Goal: Task Accomplishment & Management: Complete application form

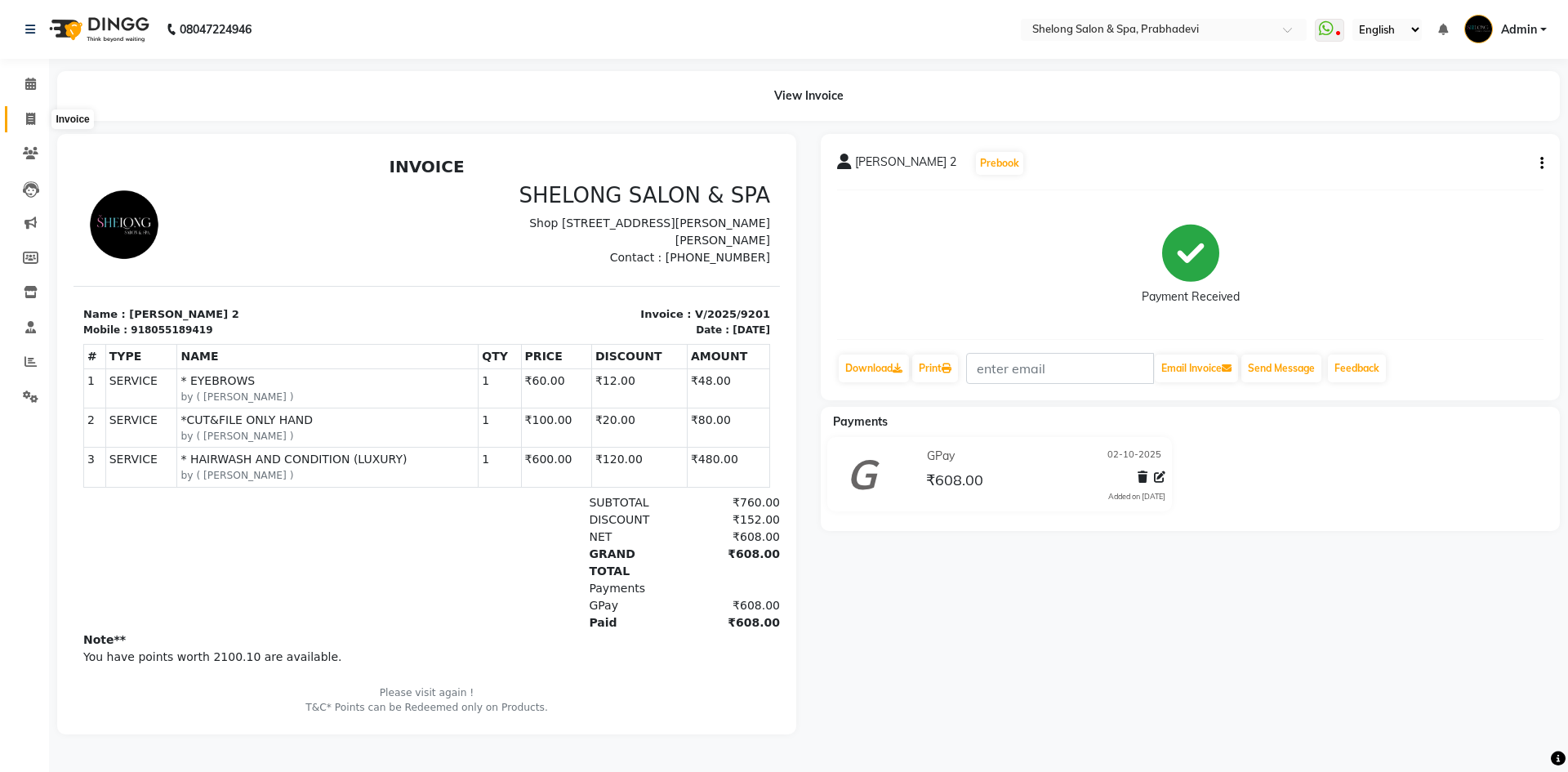
click at [30, 122] on icon at bounding box center [30, 119] width 9 height 12
select select "service"
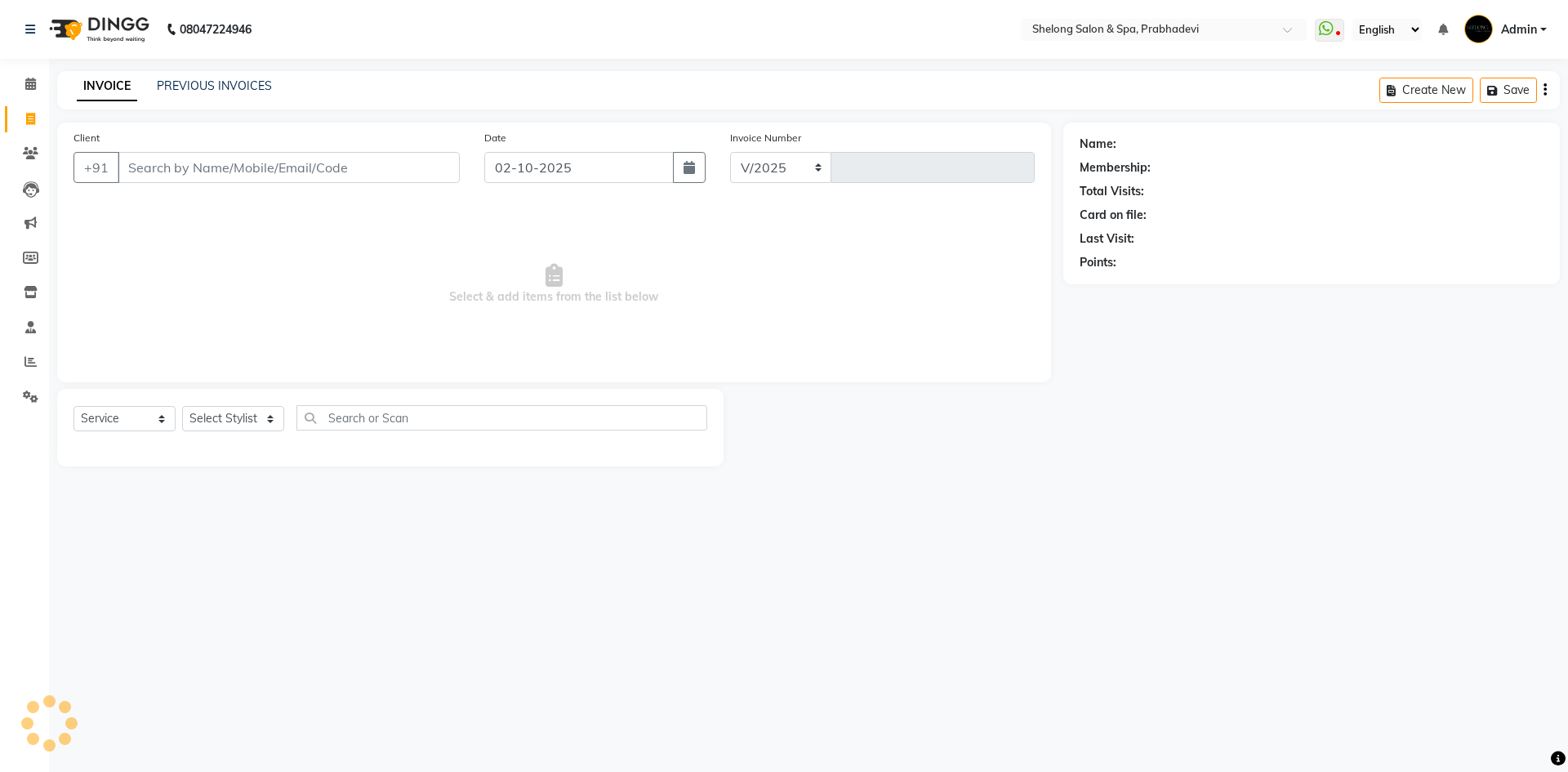
select select "3475"
type input "9202"
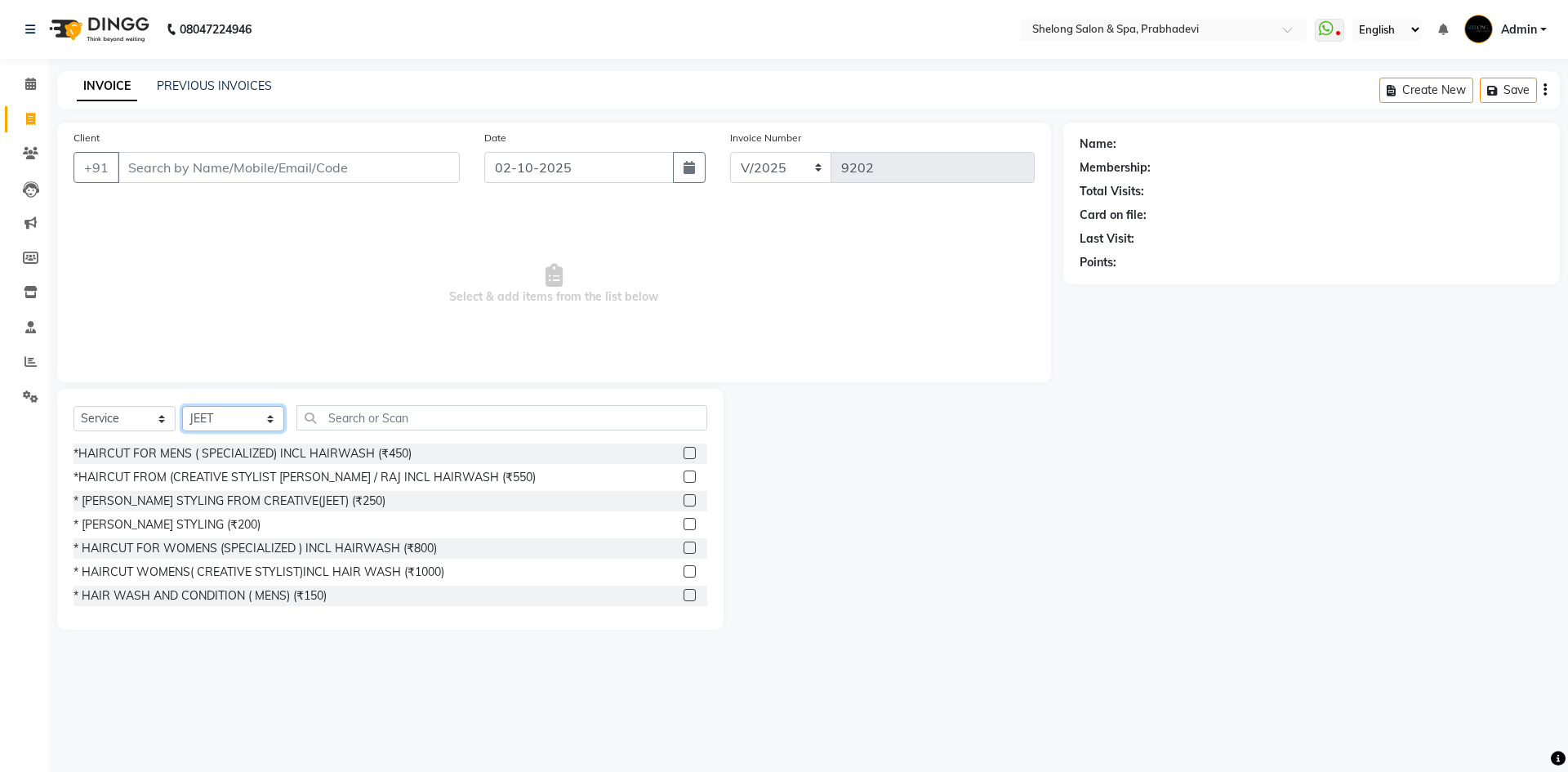
click at [248, 419] on select "Select Stylist ( [PERSON_NAME] ) ( [PERSON_NAME] ) [PERSON_NAME] fojdur [PERSON…" at bounding box center [233, 418] width 102 height 25
select select "24970"
click at [183, 406] on select "Select Stylist ( [PERSON_NAME] ) ( [PERSON_NAME] ) [PERSON_NAME] fojdur [PERSON…" at bounding box center [233, 418] width 102 height 25
click at [162, 529] on div "* [PERSON_NAME] STYLING (₹200)" at bounding box center [167, 525] width 187 height 17
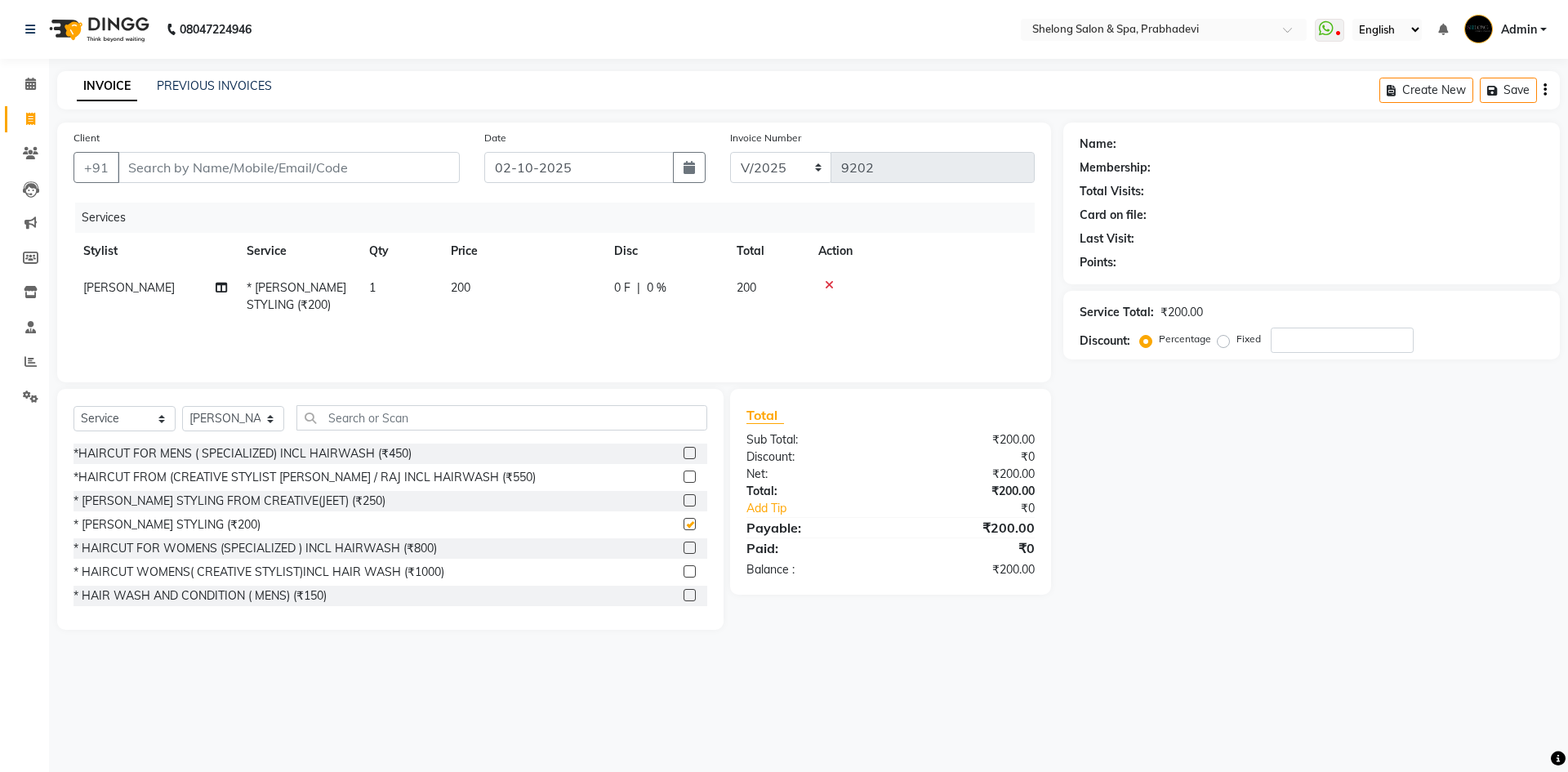
checkbox input "false"
click at [268, 180] on input "Client" at bounding box center [289, 168] width 342 height 31
type input "b"
type input "0"
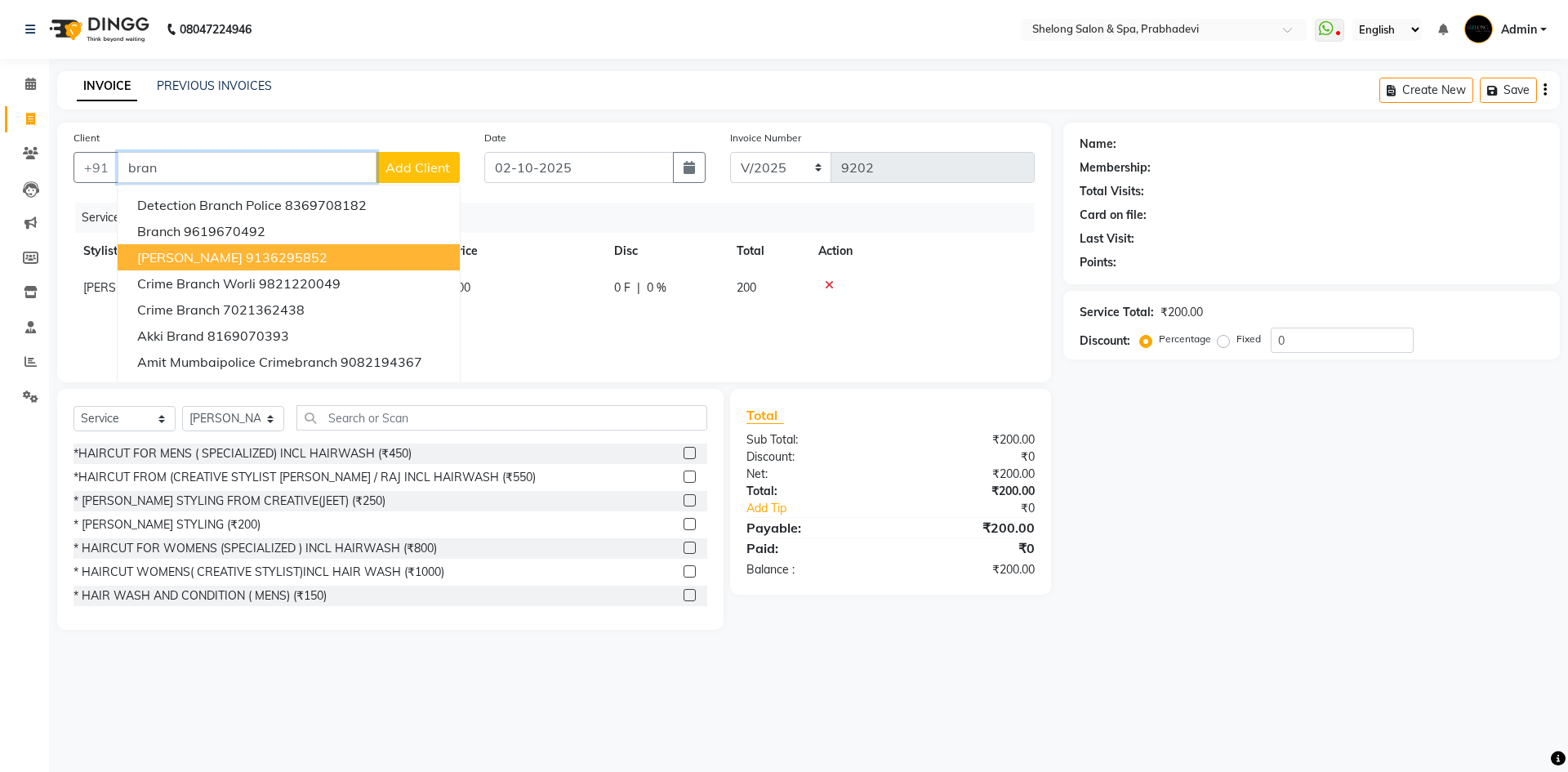
click at [203, 259] on span "[PERSON_NAME]" at bounding box center [189, 257] width 105 height 17
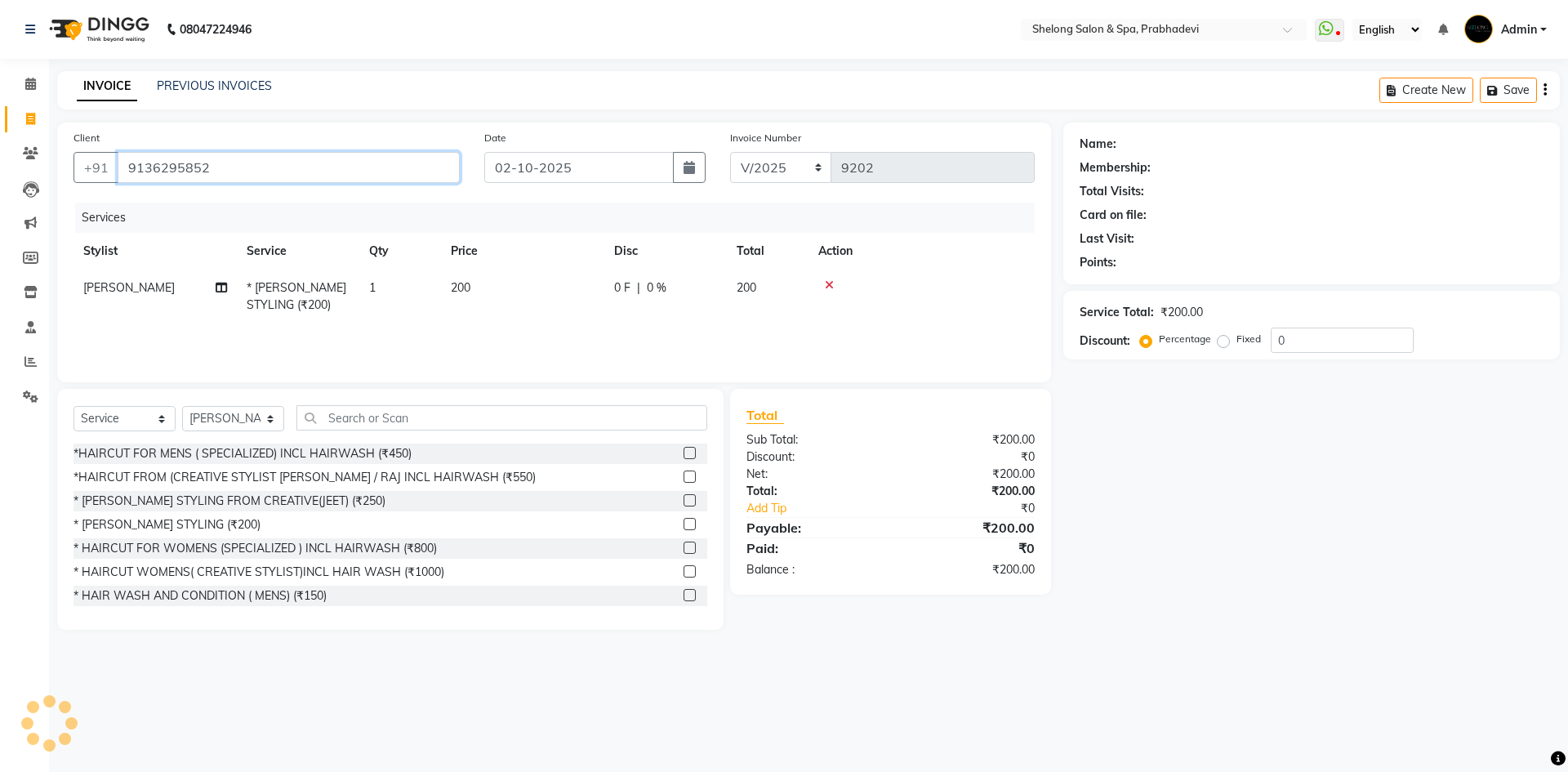
type input "9136295852"
select select "2: Object"
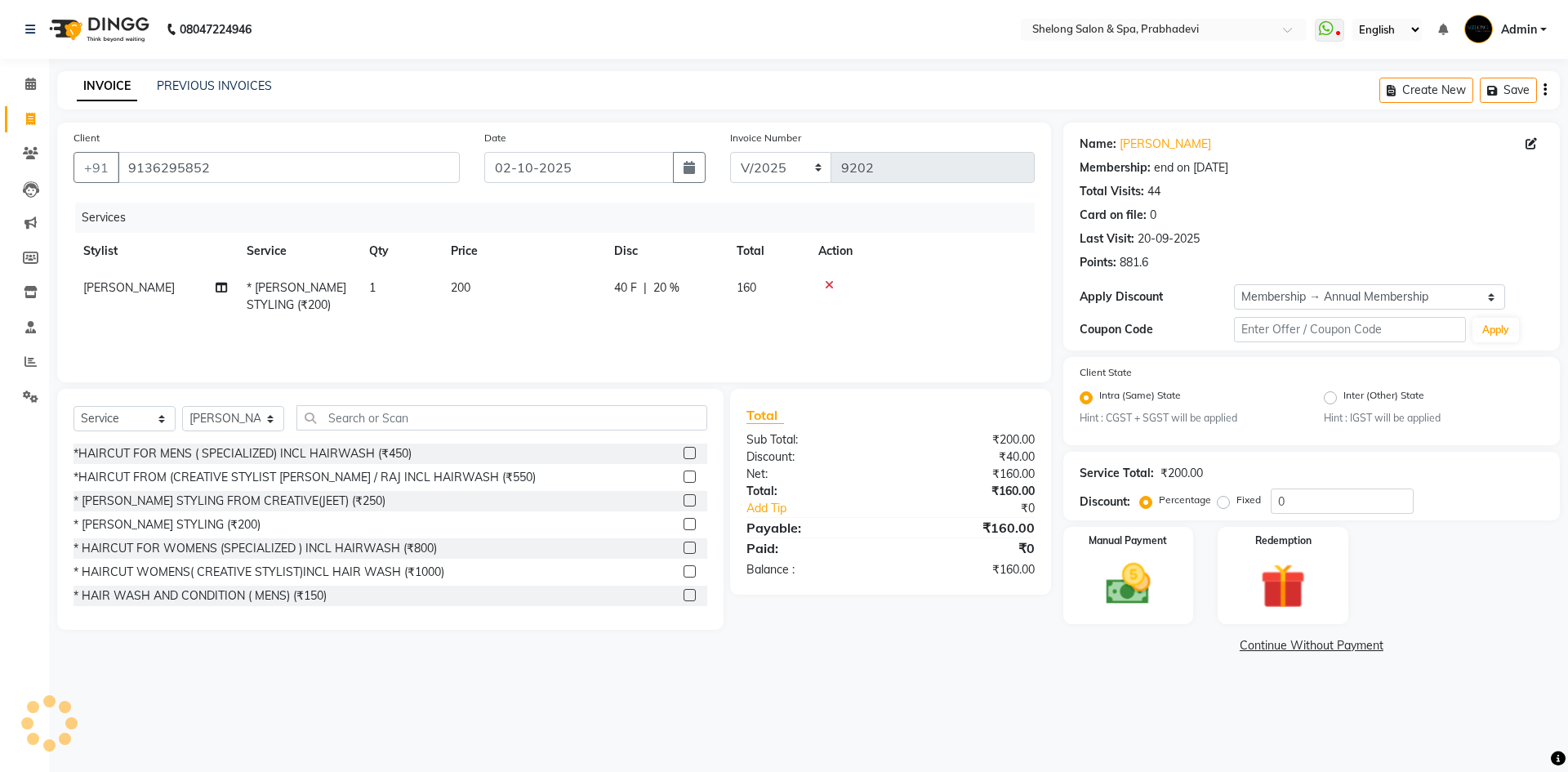
type input "20"
click at [1167, 592] on div "Manual Payment" at bounding box center [1128, 576] width 136 height 101
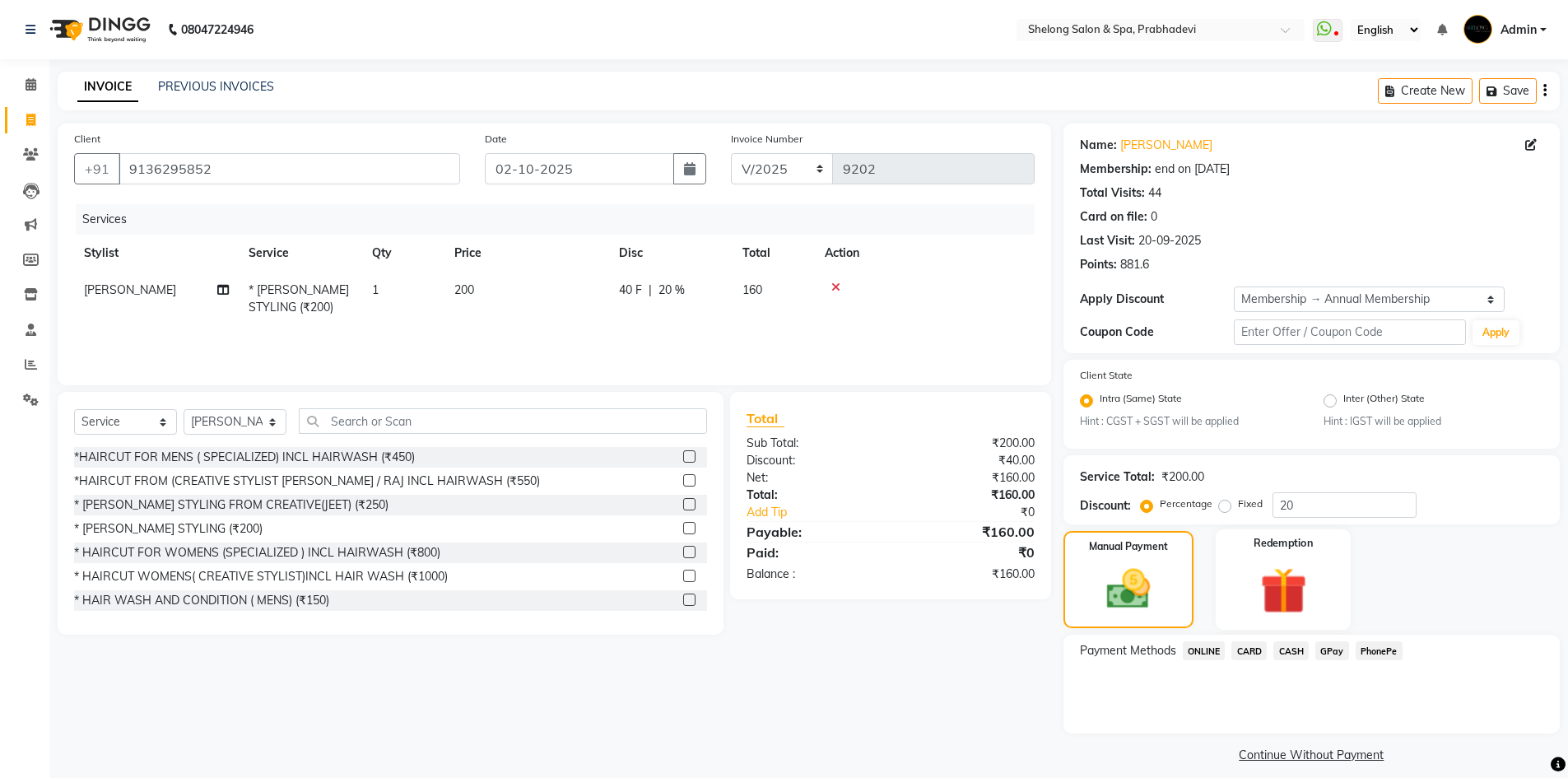
scroll to position [14, 0]
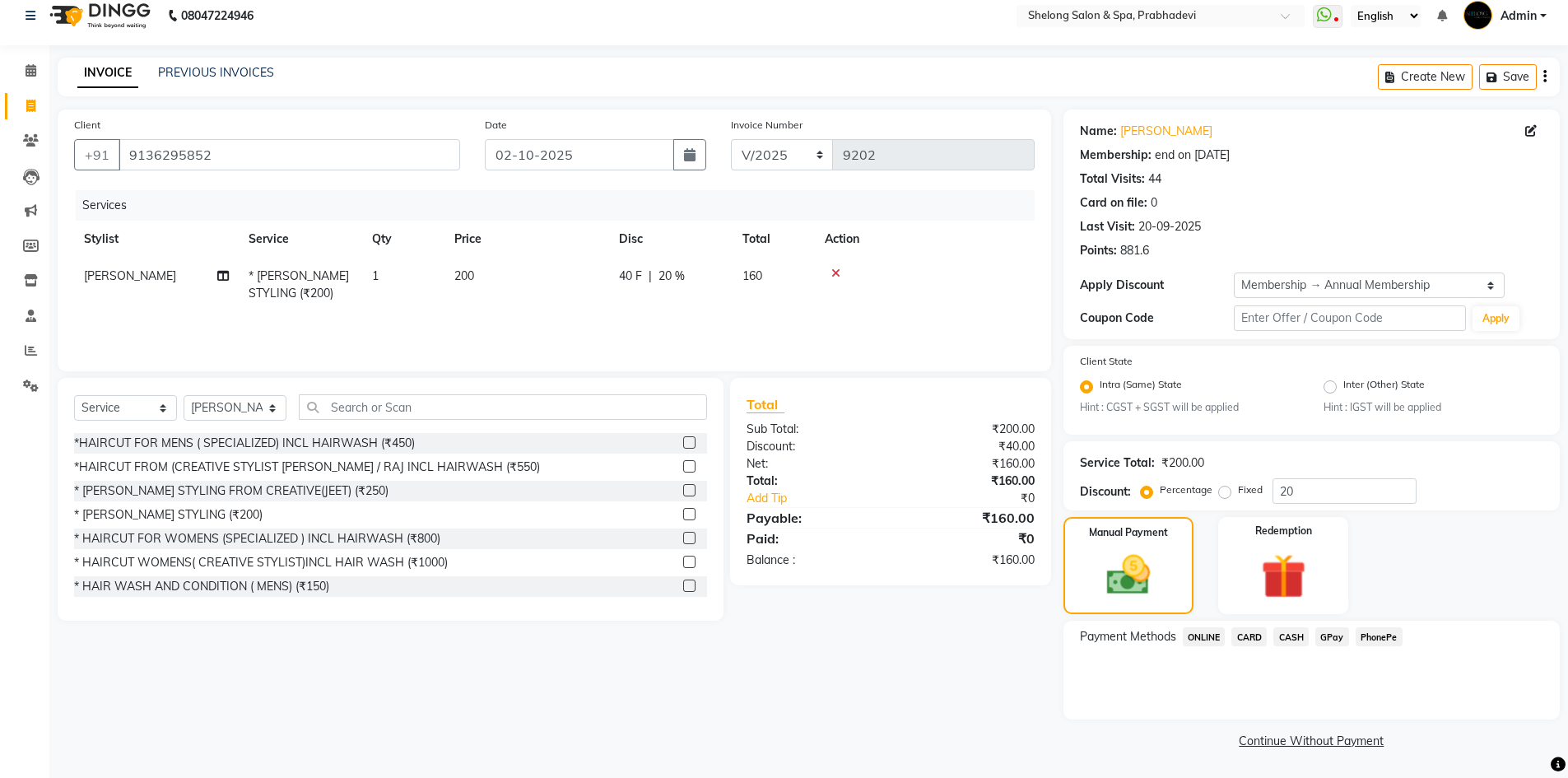
click at [1330, 633] on span "GPay" at bounding box center [1331, 637] width 34 height 19
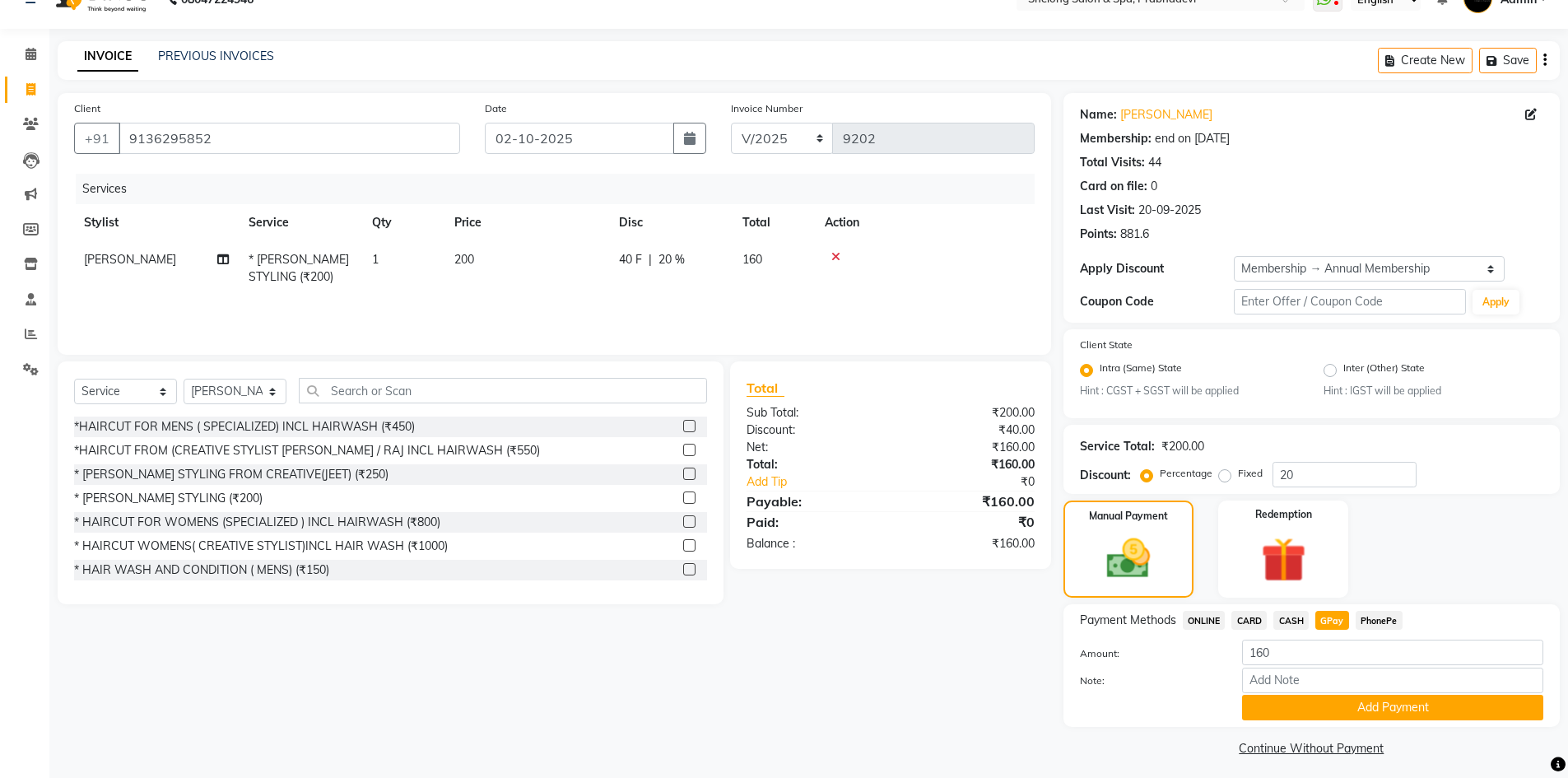
scroll to position [38, 0]
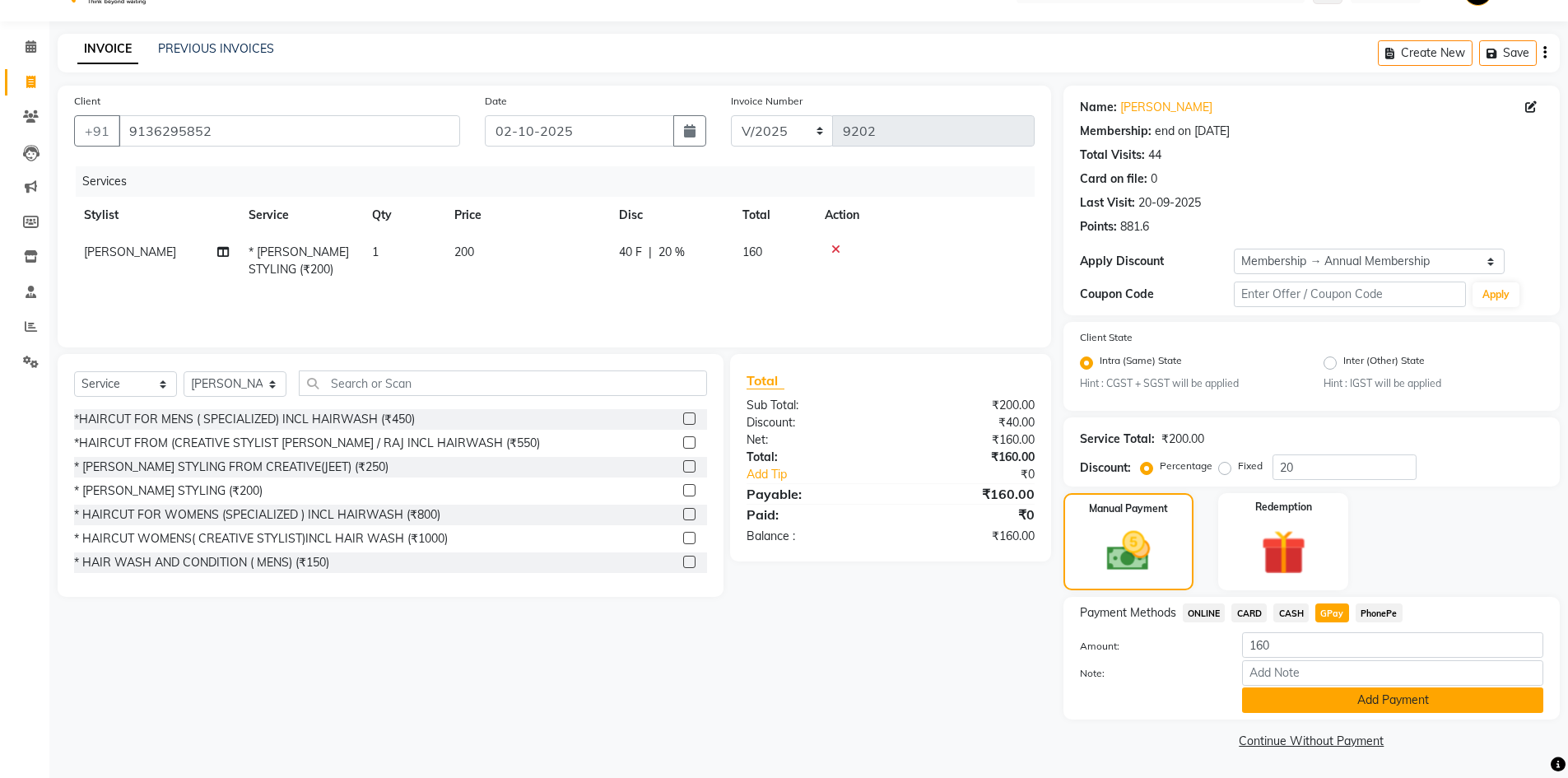
click at [1319, 689] on button "Add Payment" at bounding box center [1393, 700] width 301 height 25
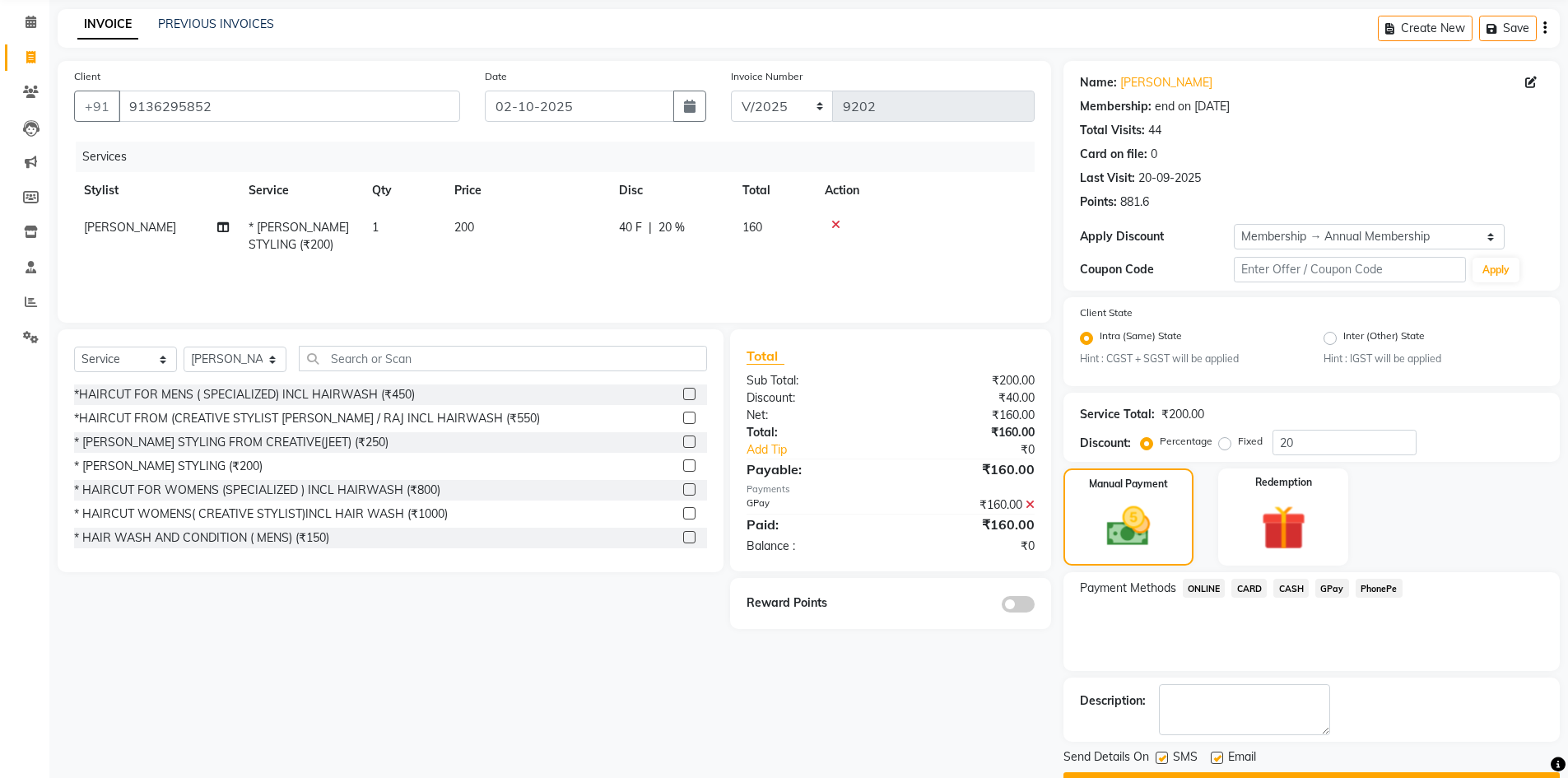
scroll to position [107, 0]
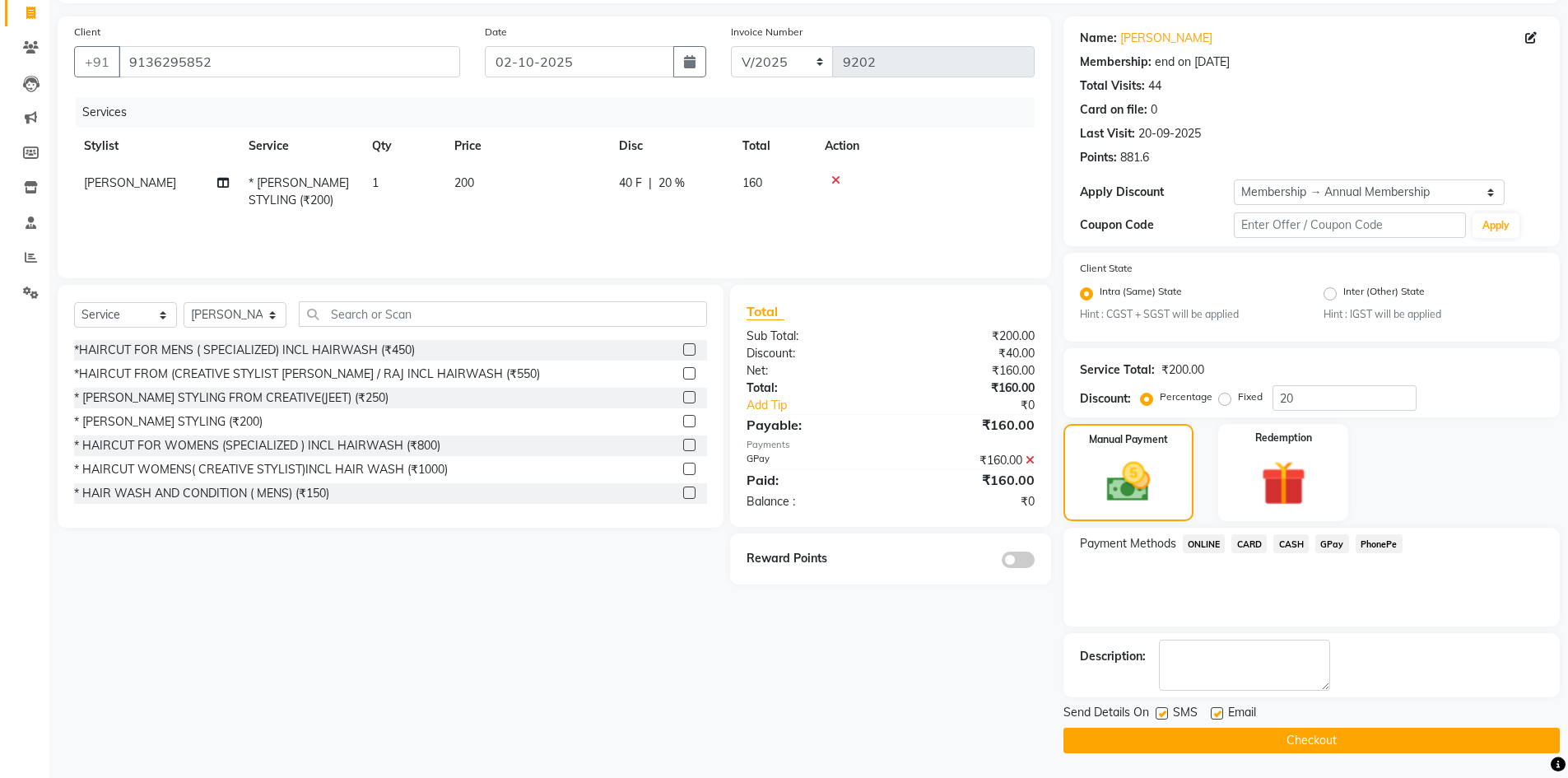
click at [1022, 561] on span at bounding box center [1018, 560] width 33 height 17
click at [1035, 562] on input "checkbox" at bounding box center [1035, 562] width 0 height 0
click at [1271, 744] on button "Checkout" at bounding box center [1311, 740] width 497 height 25
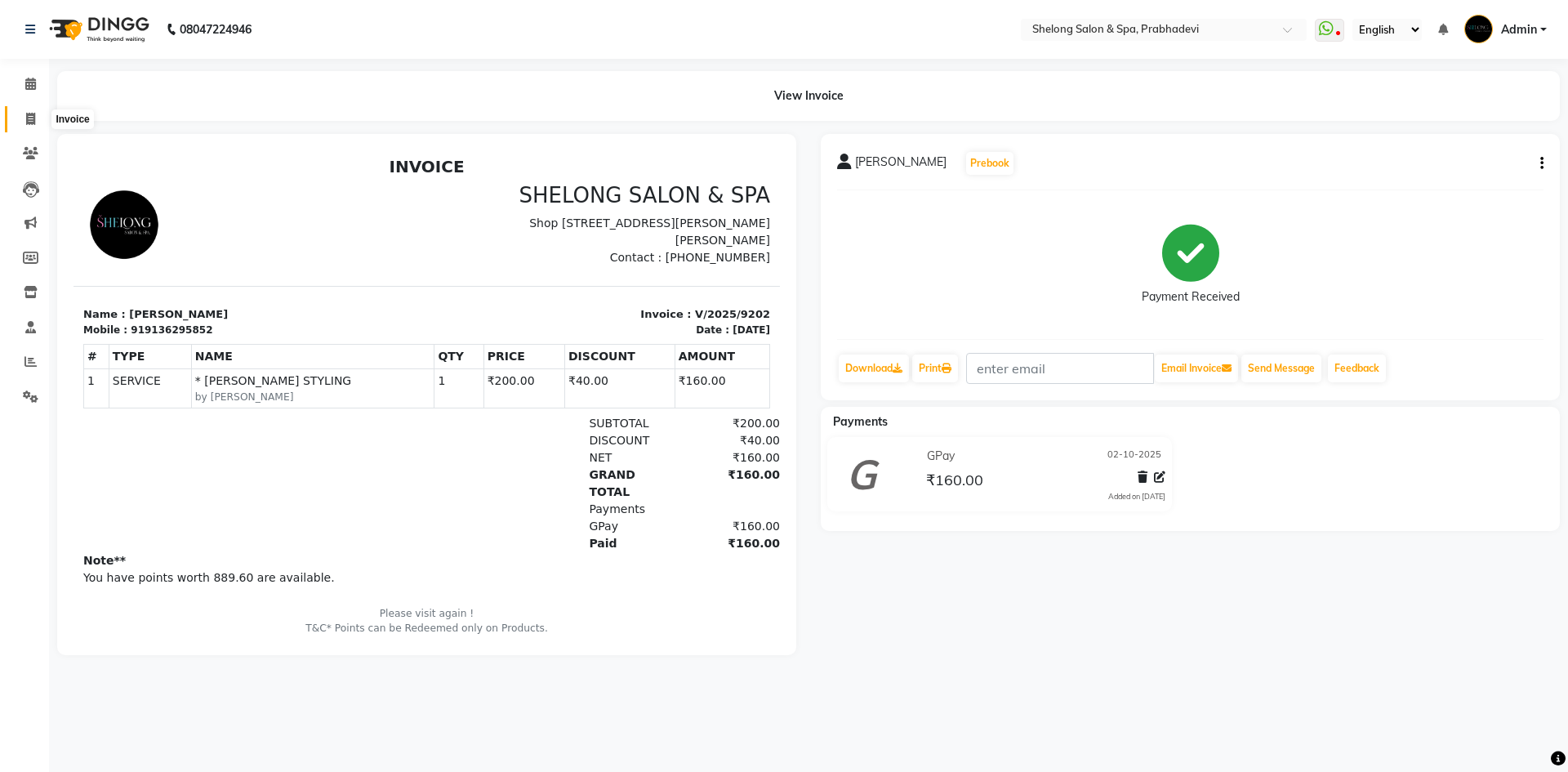
click at [28, 118] on icon at bounding box center [30, 119] width 9 height 12
select select "service"
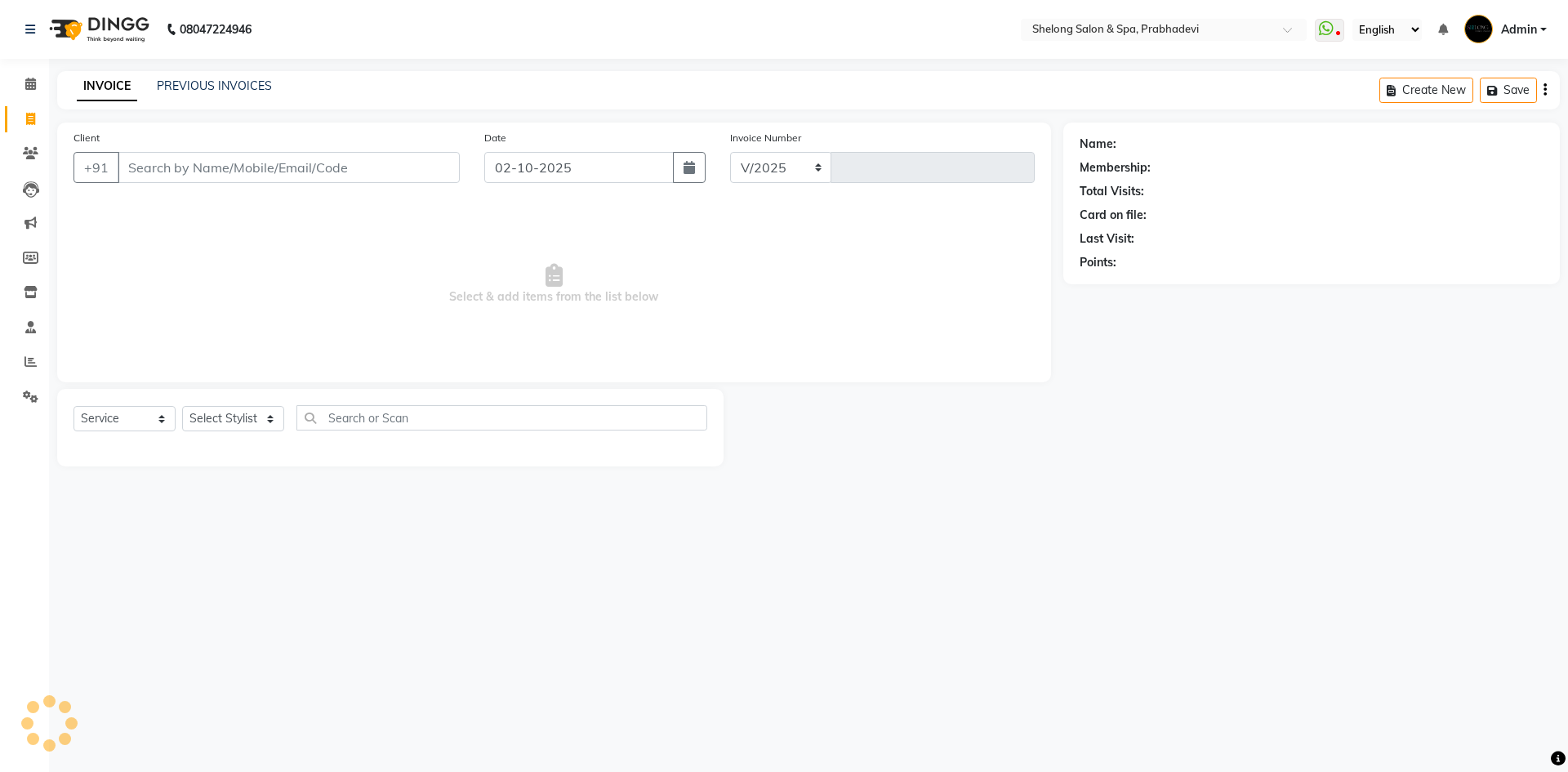
select select "3475"
type input "9203"
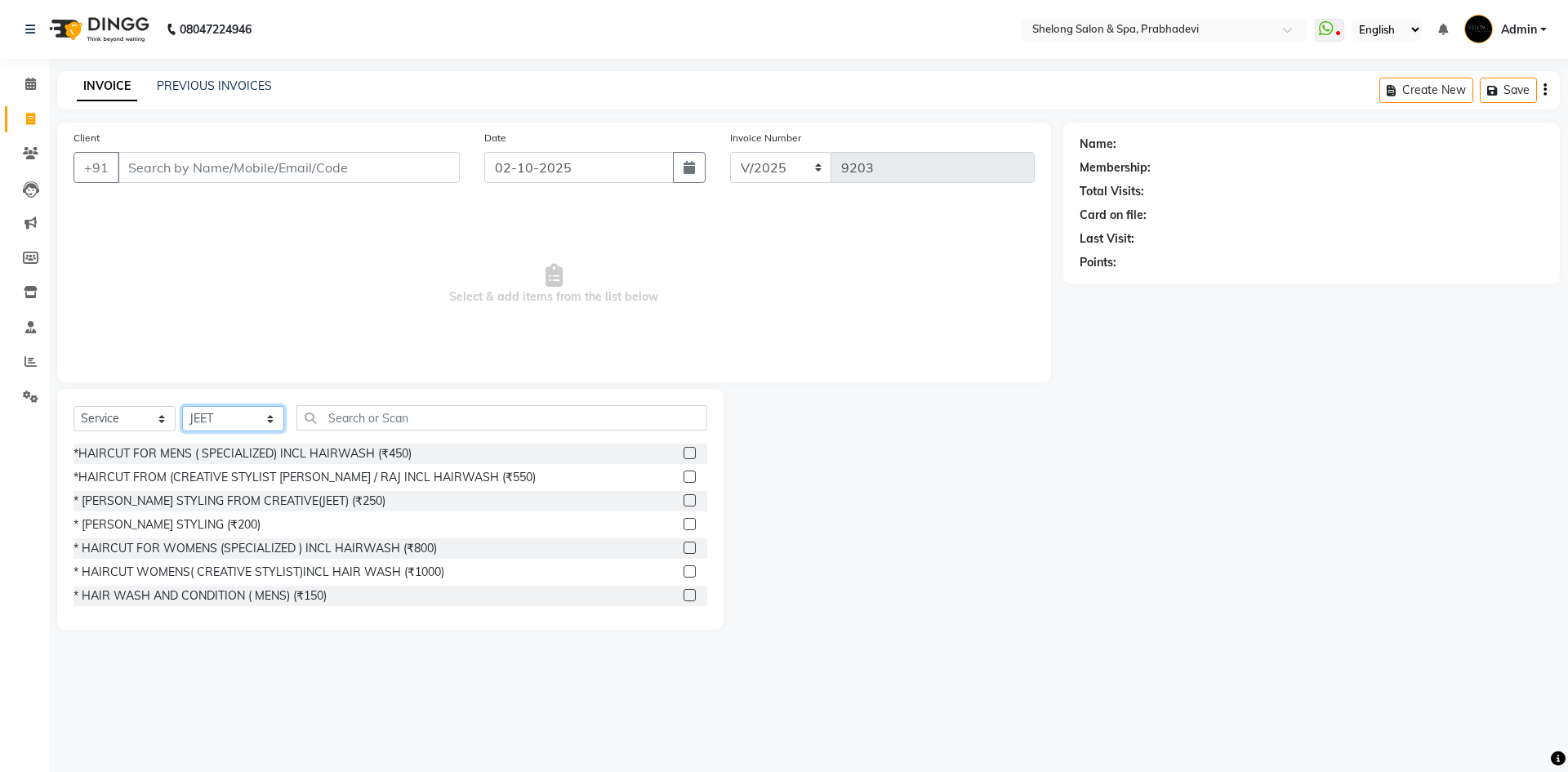
drag, startPoint x: 230, startPoint y: 423, endPoint x: 231, endPoint y: 411, distance: 12.0
click at [230, 423] on select "Select Stylist ( [PERSON_NAME] ) ( [PERSON_NAME] ) [PERSON_NAME] fojdur [PERSON…" at bounding box center [233, 418] width 102 height 25
select select "47990"
click at [183, 406] on select "Select Stylist ( [PERSON_NAME] ) ( [PERSON_NAME] ) [PERSON_NAME] fojdur [PERSON…" at bounding box center [233, 418] width 102 height 25
drag, startPoint x: 190, startPoint y: 534, endPoint x: 190, endPoint y: 521, distance: 13.0
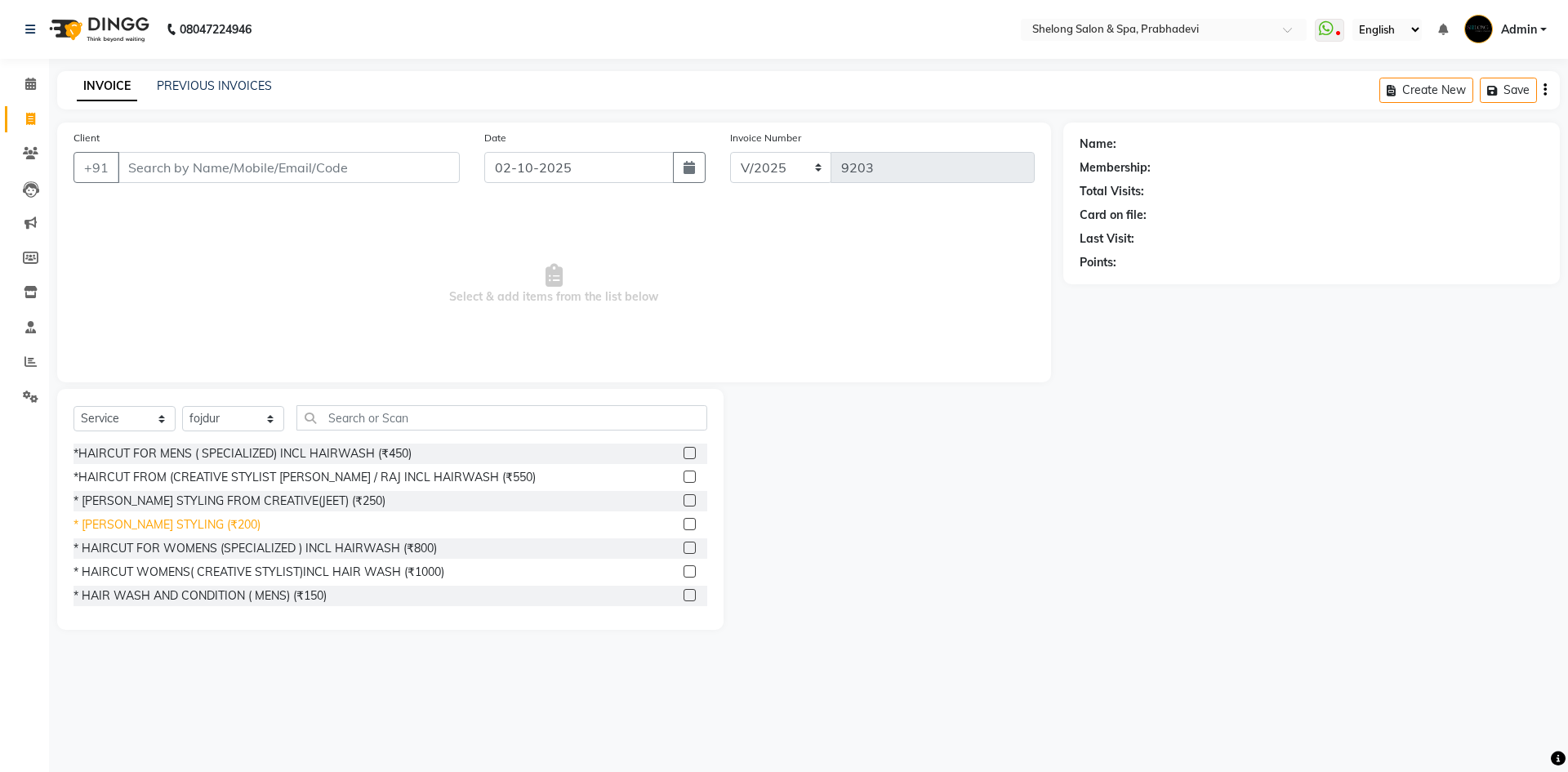
click at [190, 531] on div "* [PERSON_NAME] STYLING (₹200)" at bounding box center [390, 524] width 634 height 20
click at [190, 521] on div "* [PERSON_NAME] STYLING (₹200)" at bounding box center [167, 525] width 187 height 17
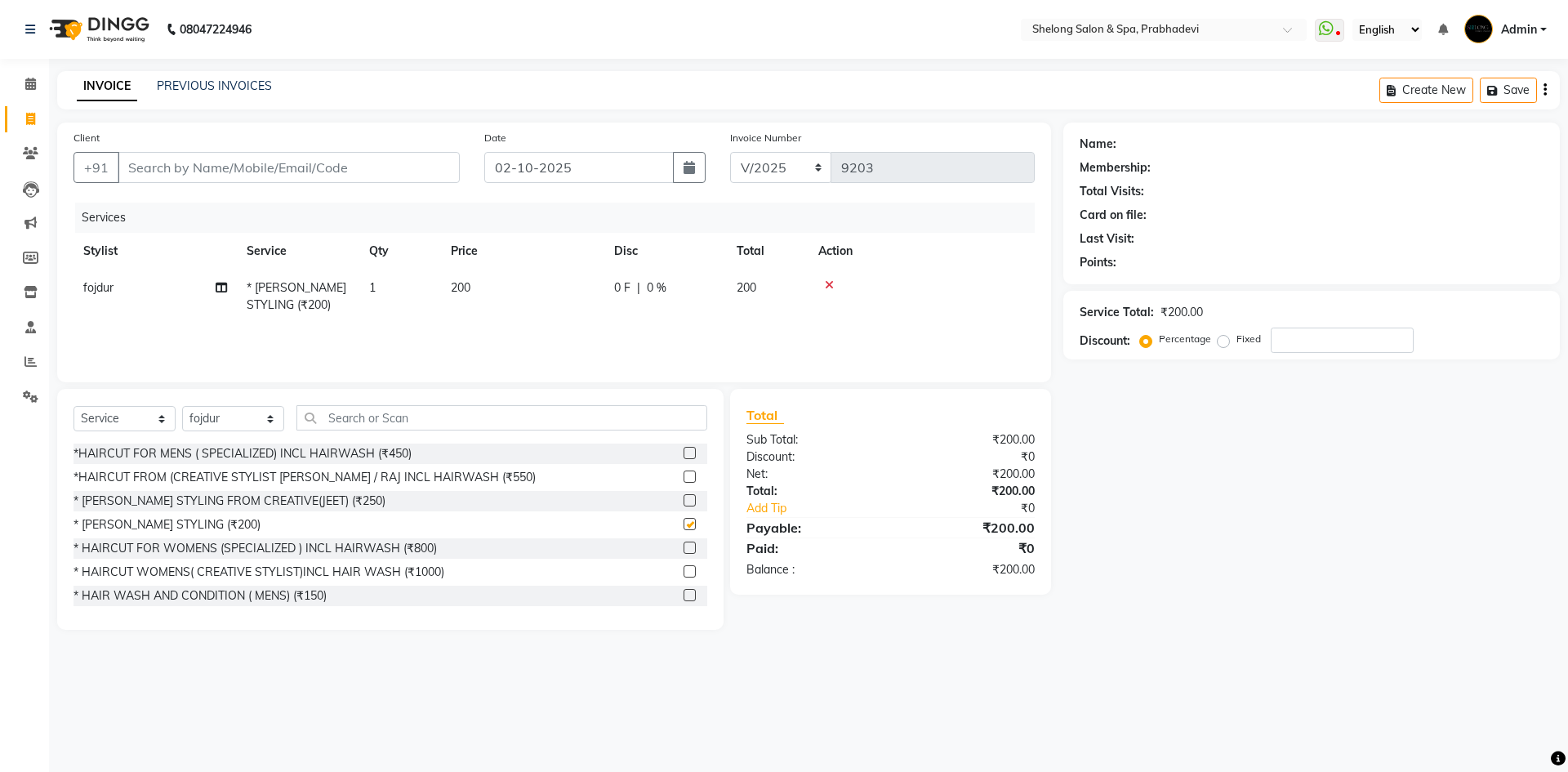
checkbox input "false"
click at [156, 171] on input "Client" at bounding box center [289, 168] width 342 height 31
type input "9"
type input "0"
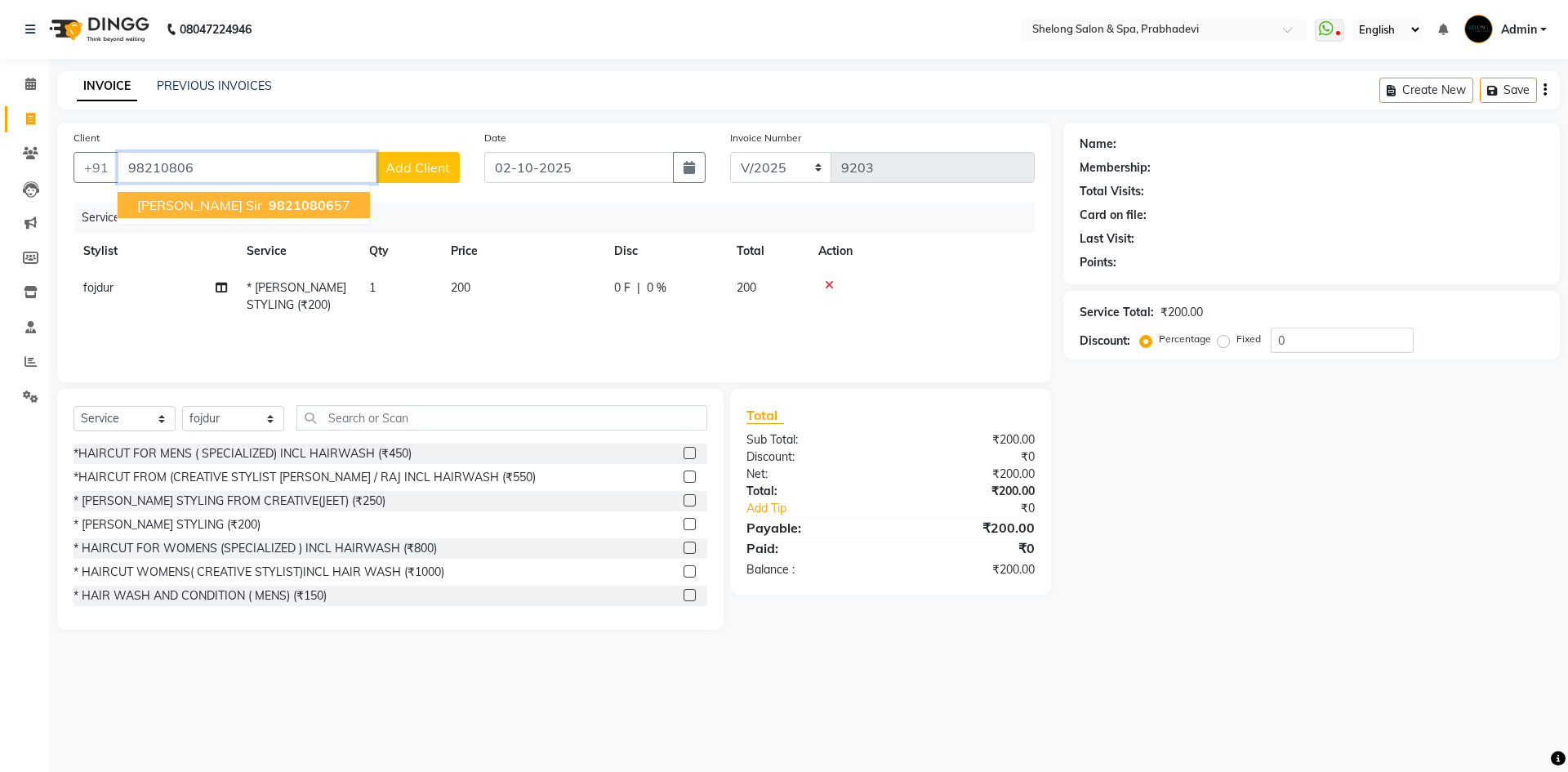
click at [226, 204] on span "[PERSON_NAME] Sir" at bounding box center [200, 204] width 125 height 17
type input "9821080657"
select select "2: Object"
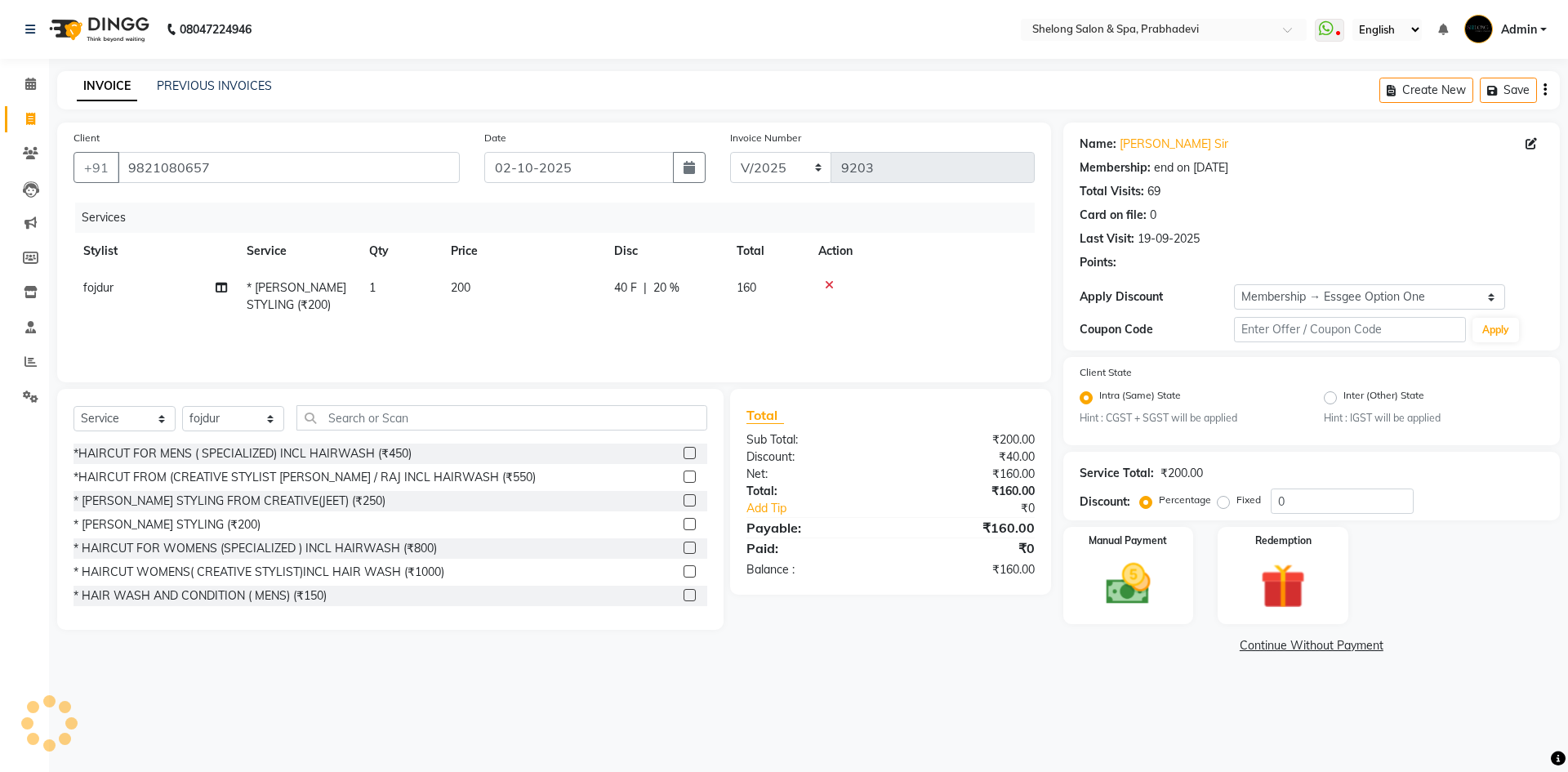
type input "20"
click at [1142, 596] on img at bounding box center [1127, 585] width 76 height 54
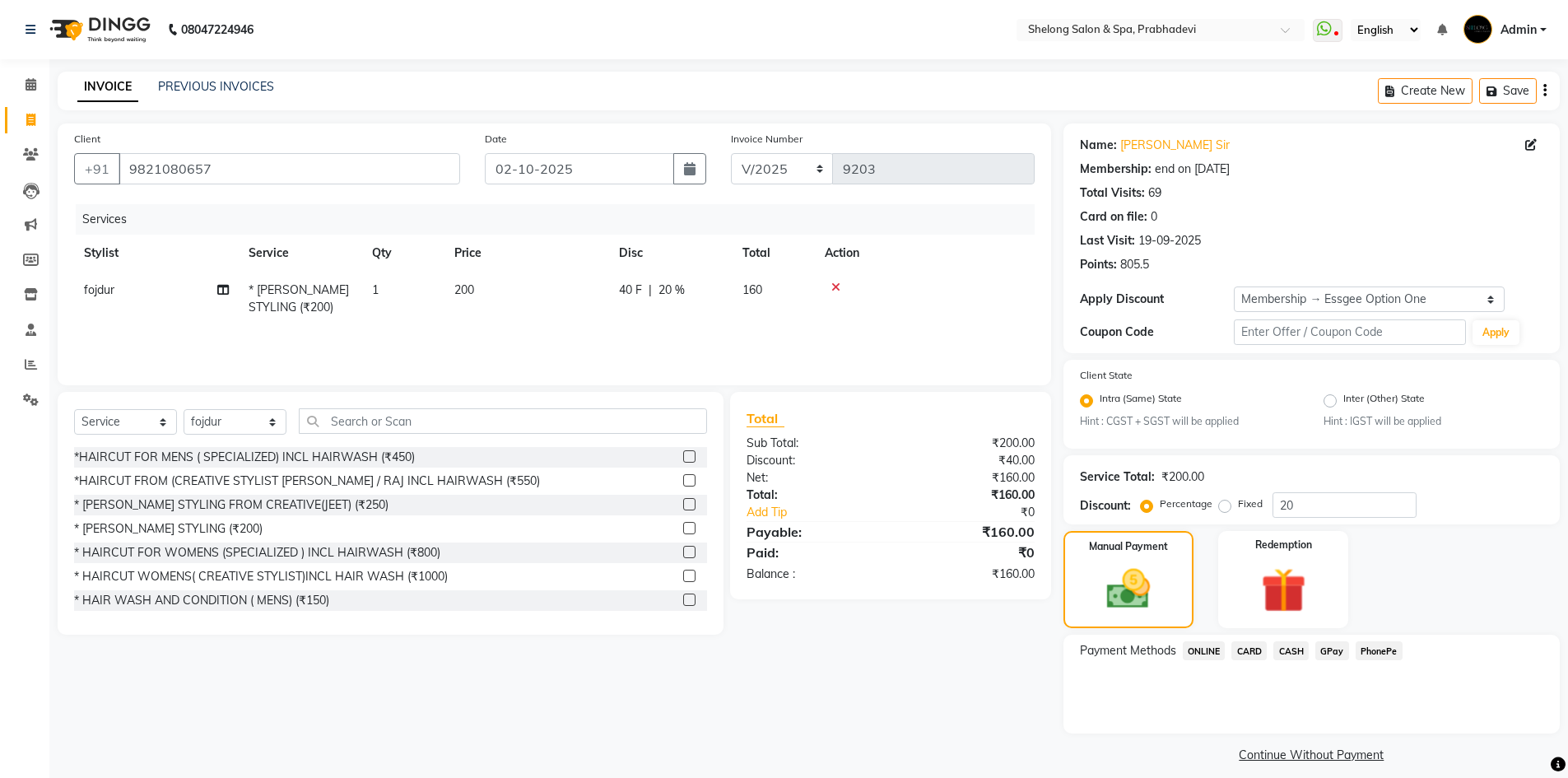
click at [1291, 658] on span "CASH" at bounding box center [1291, 651] width 35 height 19
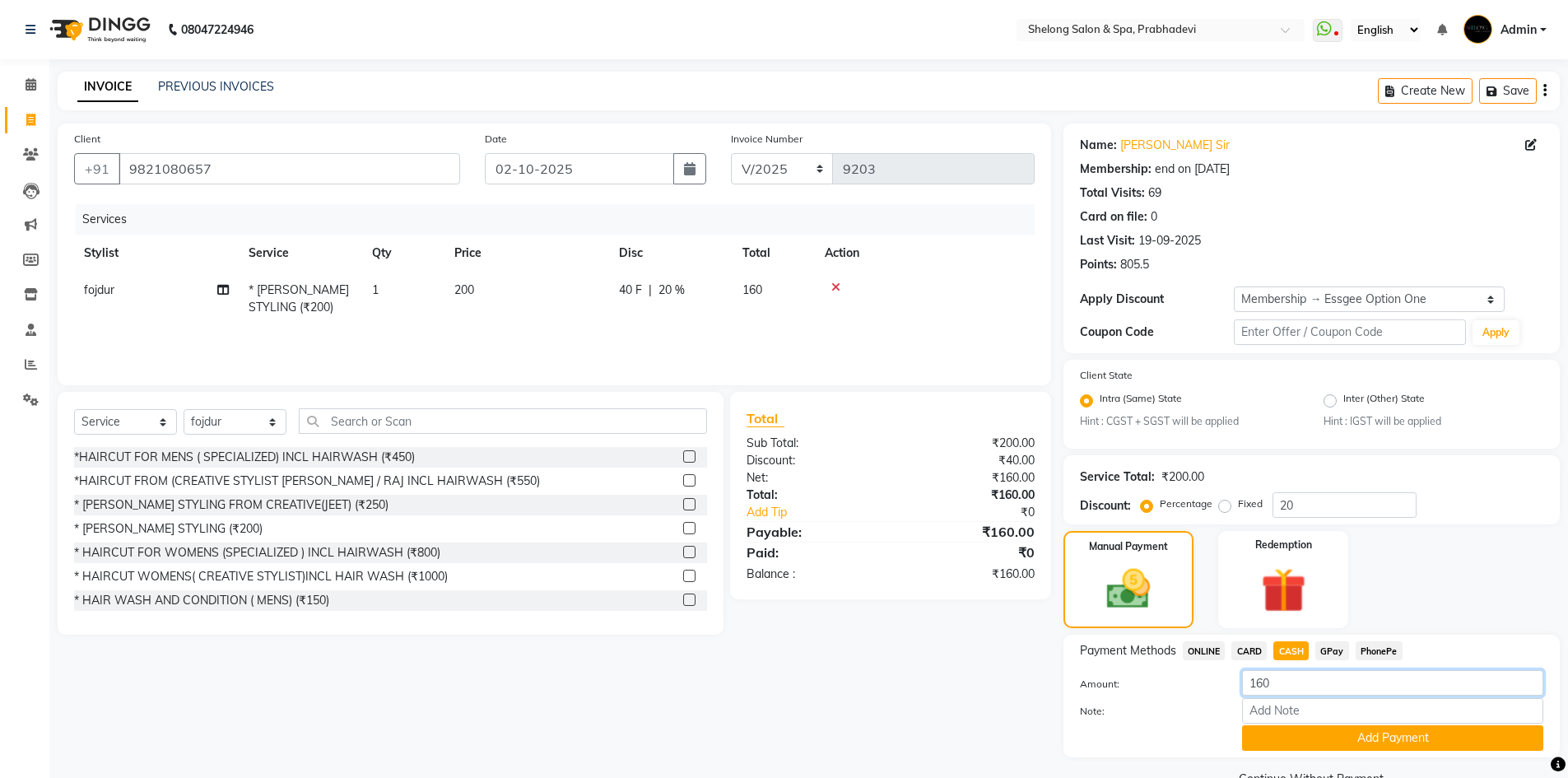
click at [1288, 688] on input "160" at bounding box center [1393, 683] width 301 height 25
type input "1"
type input "500"
click at [1307, 735] on button "Add Payment" at bounding box center [1393, 738] width 301 height 25
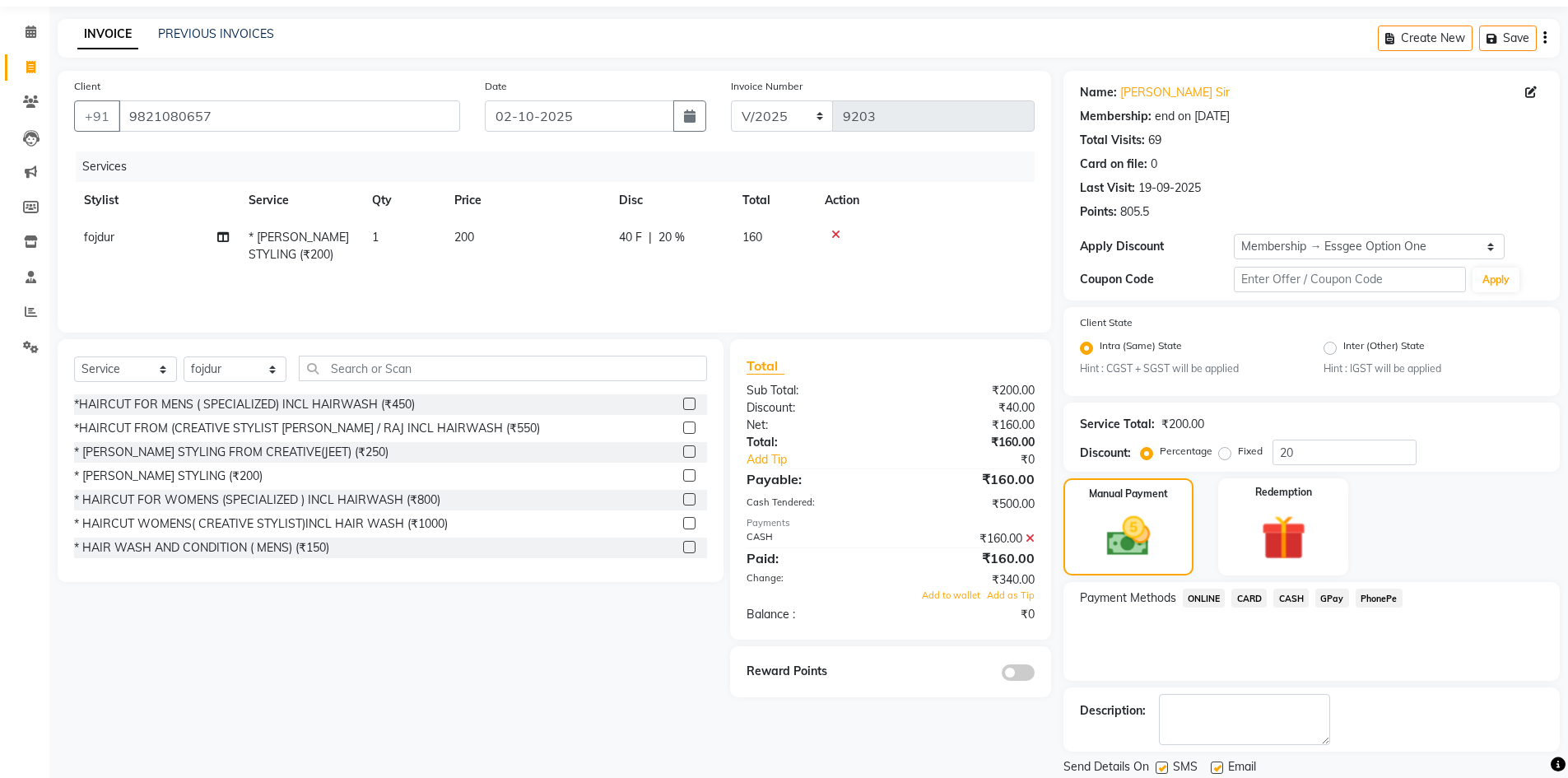
scroll to position [82, 0]
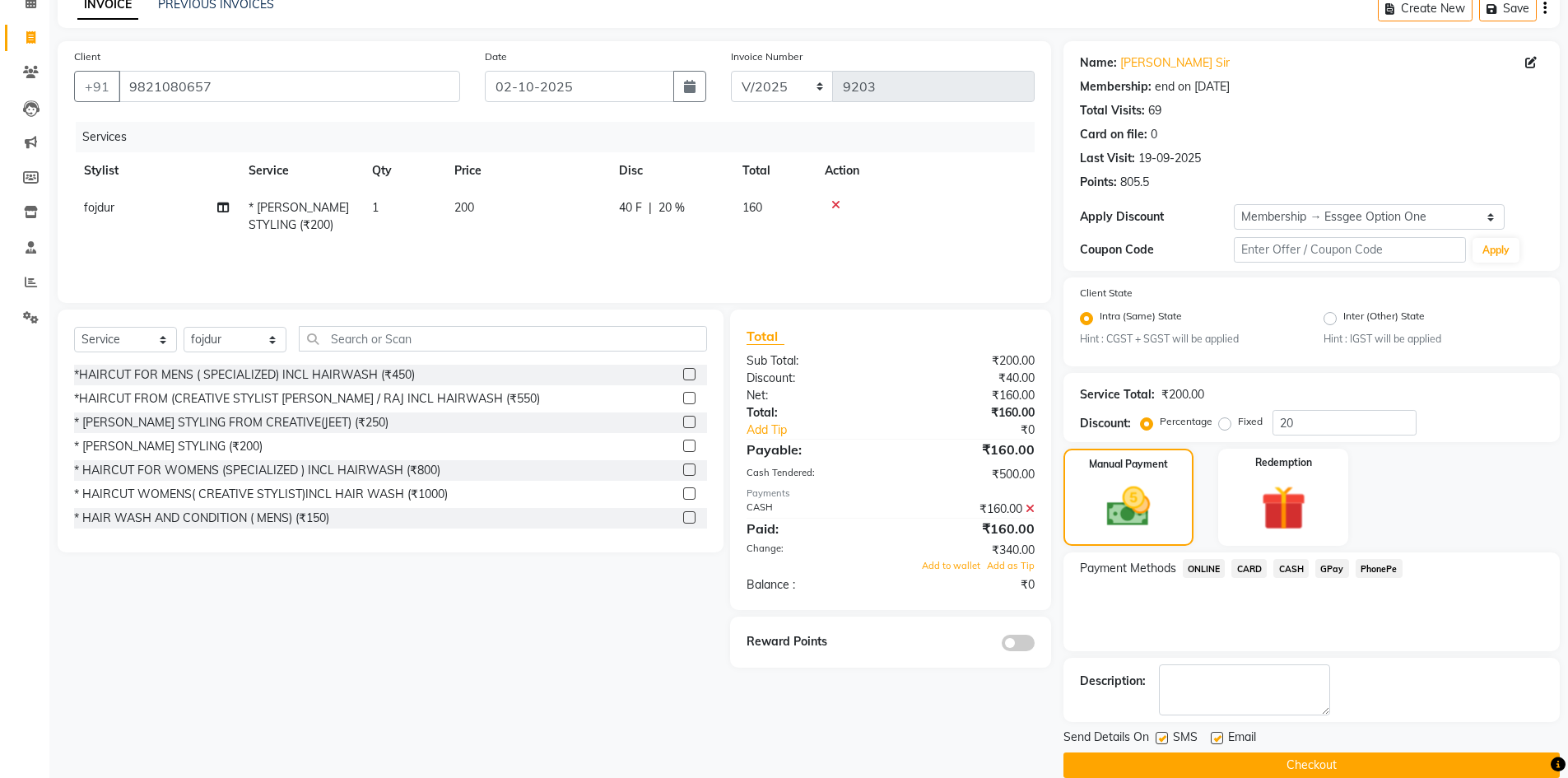
click at [1006, 634] on label at bounding box center [1018, 642] width 33 height 17
click at [1035, 646] on input "checkbox" at bounding box center [1035, 646] width 0 height 0
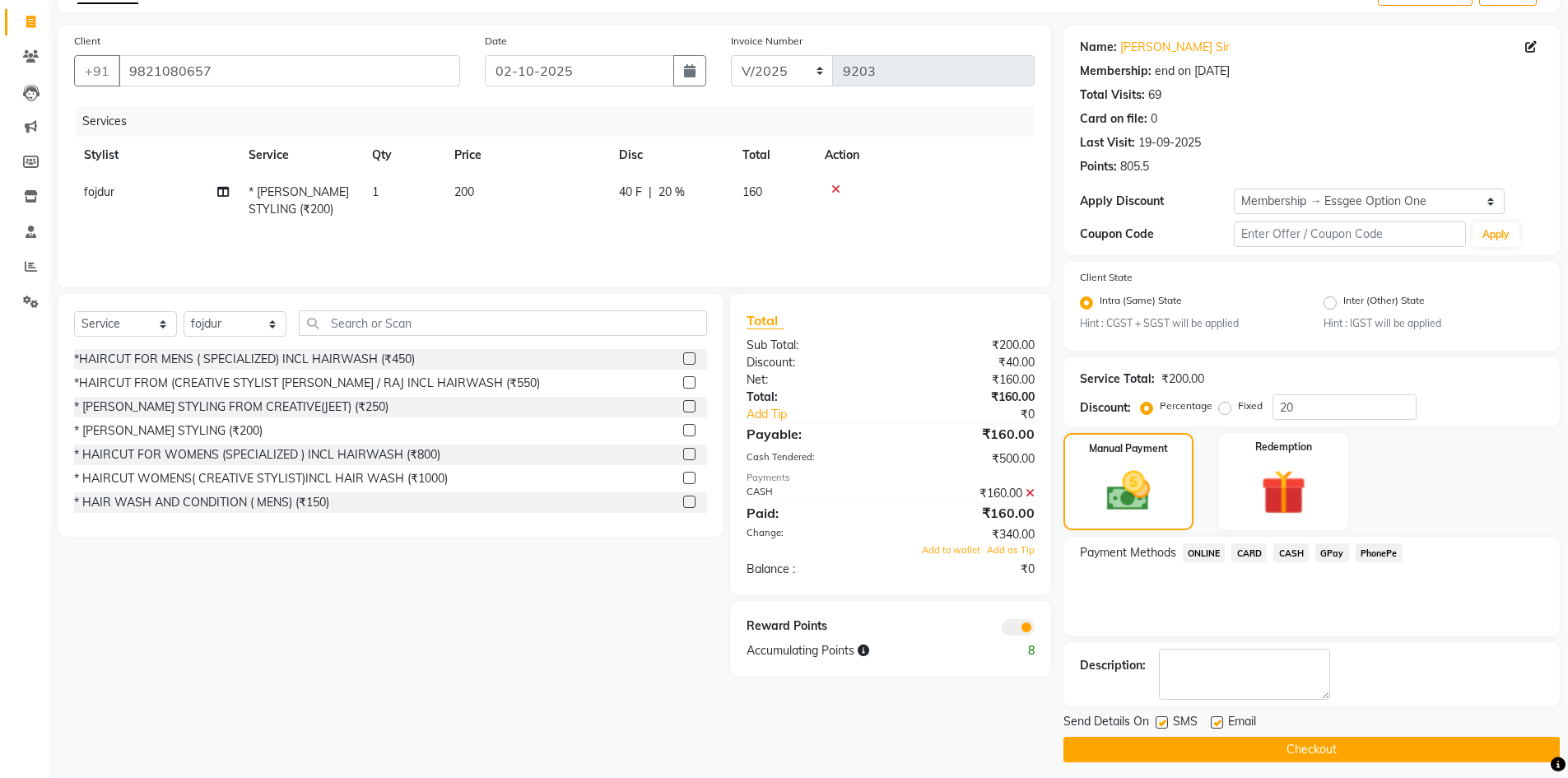
scroll to position [107, 0]
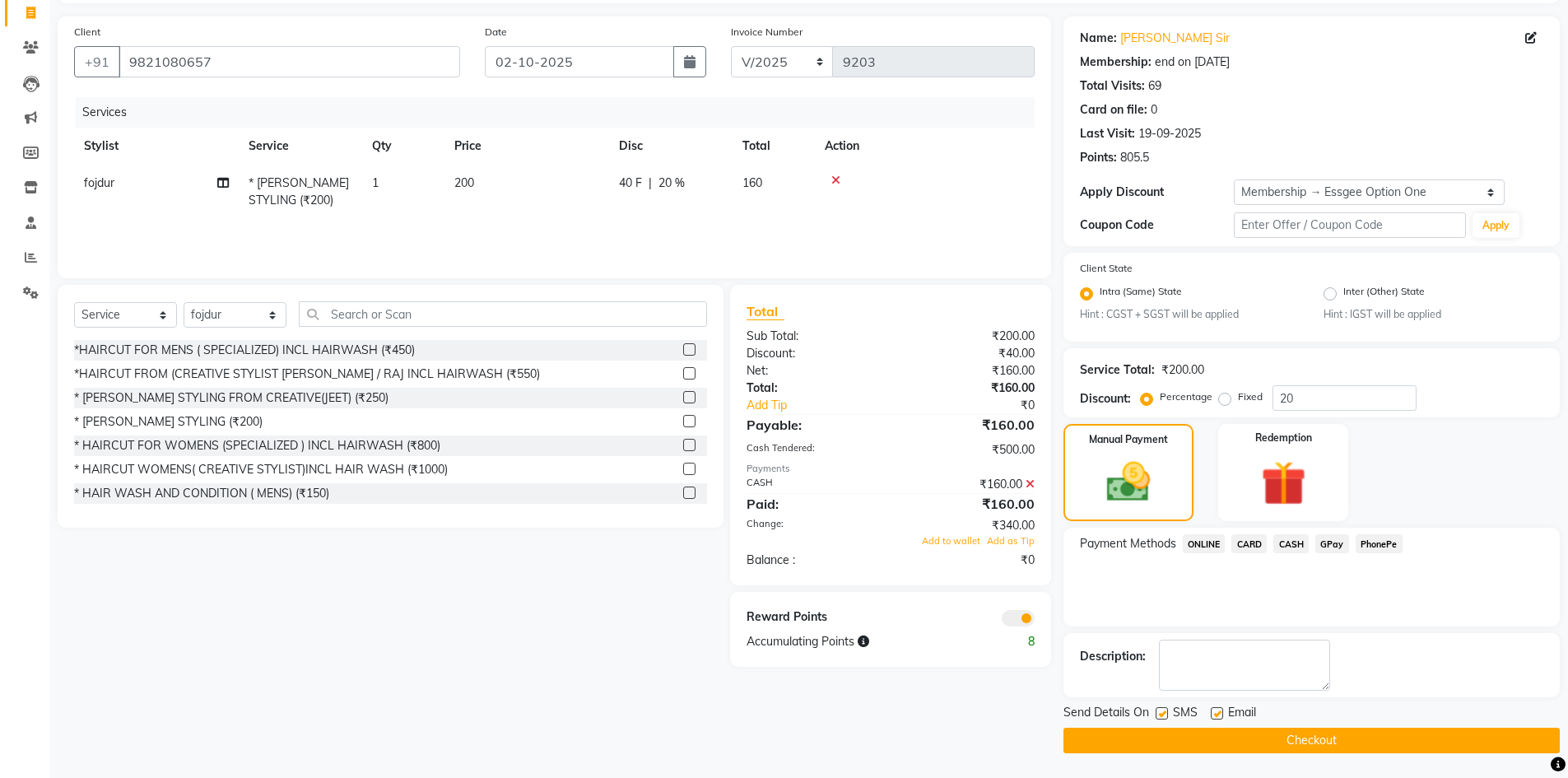
click at [1132, 729] on button "Checkout" at bounding box center [1311, 740] width 497 height 25
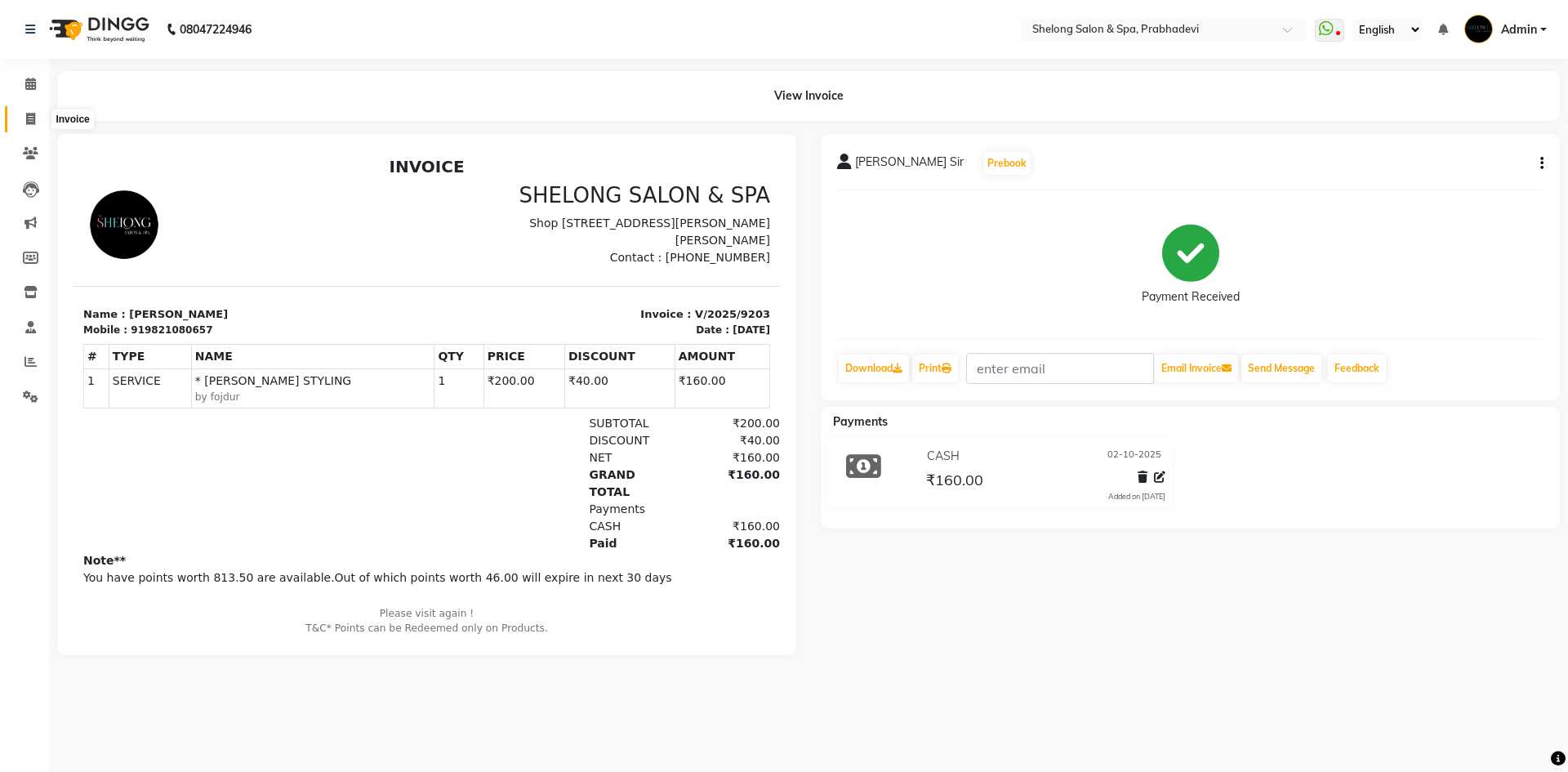
click at [24, 115] on span at bounding box center [30, 120] width 29 height 19
select select "service"
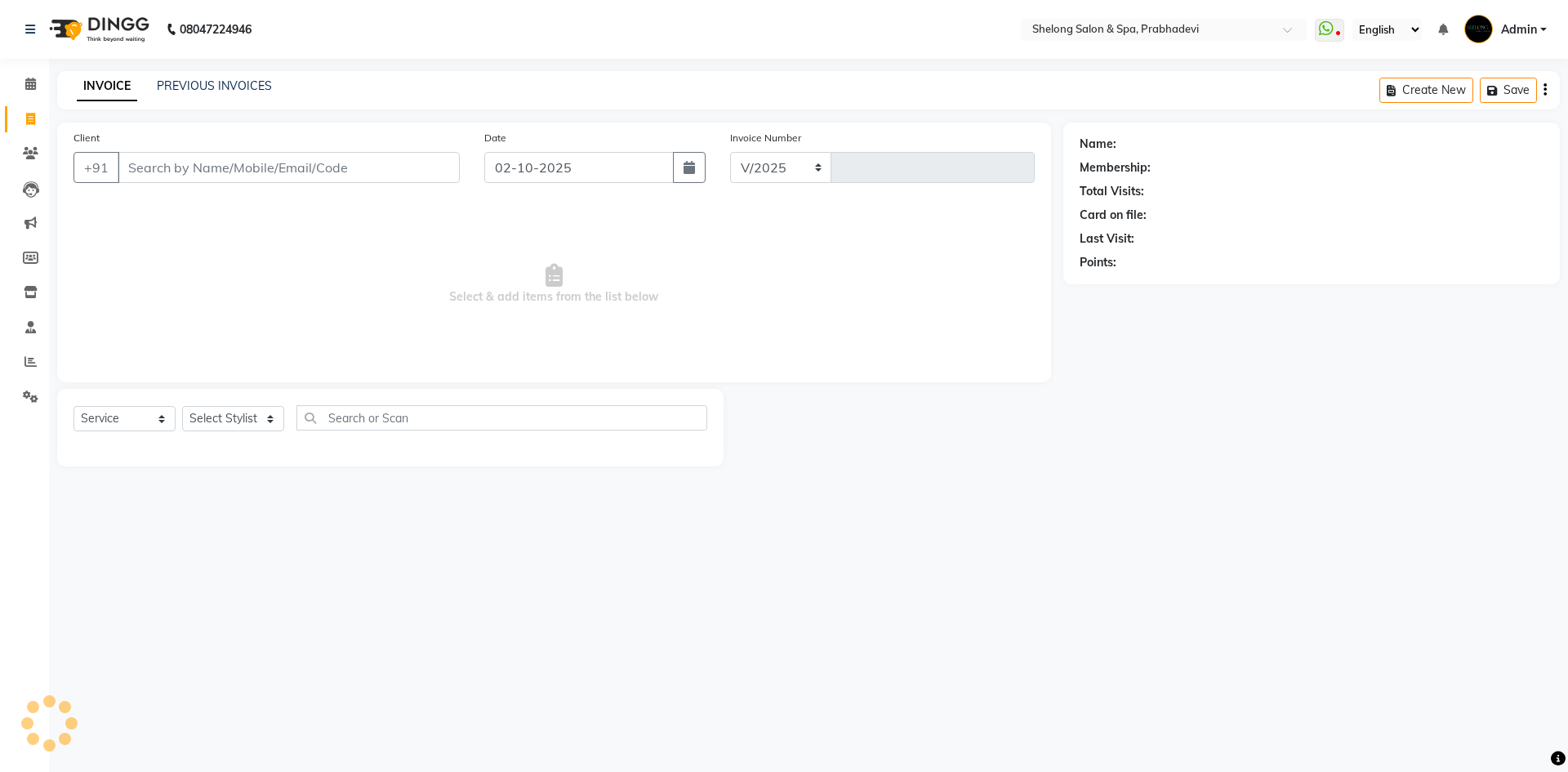
select select "3475"
type input "9204"
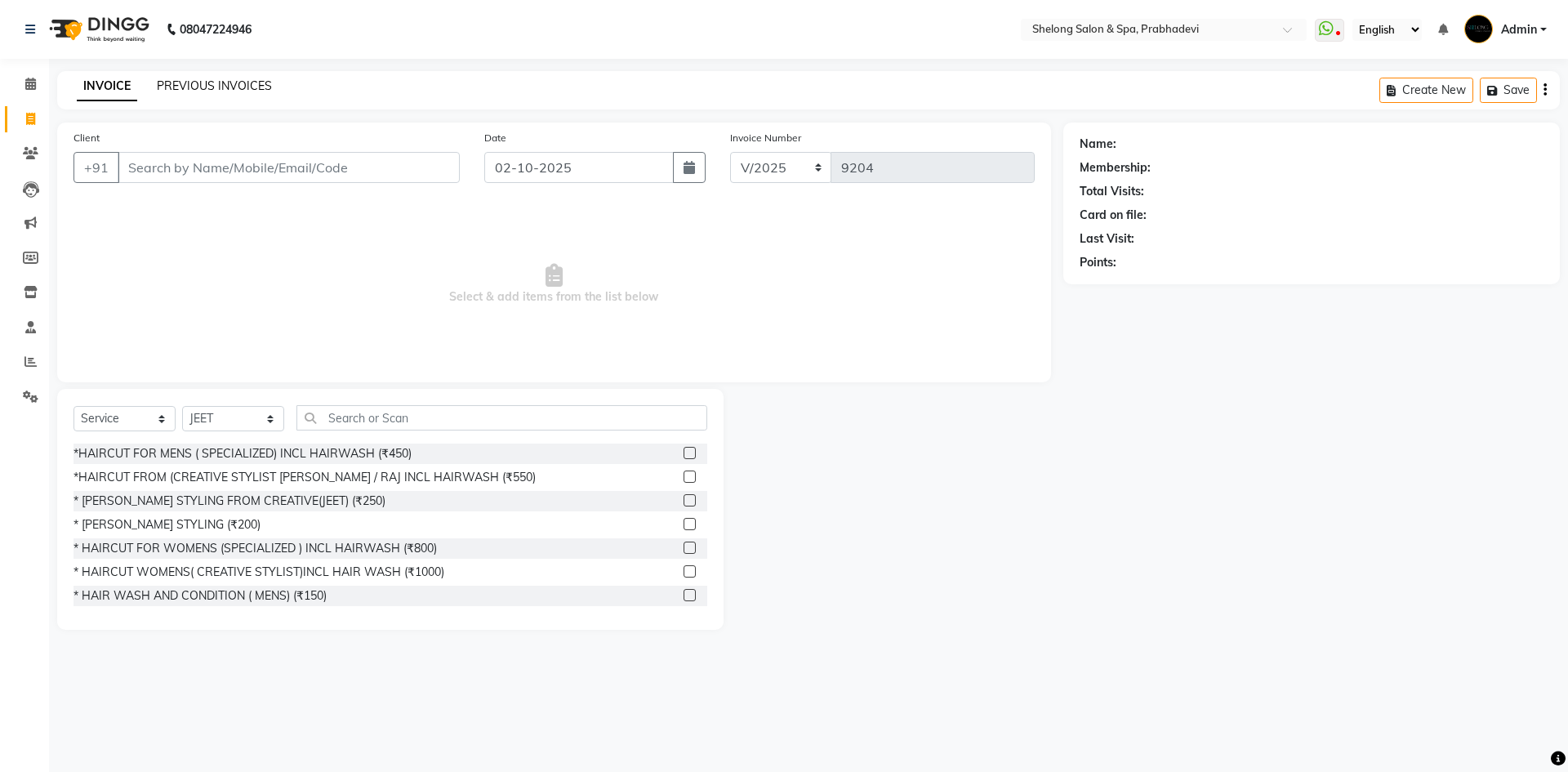
click at [189, 88] on link "PREVIOUS INVOICES" at bounding box center [214, 85] width 115 height 15
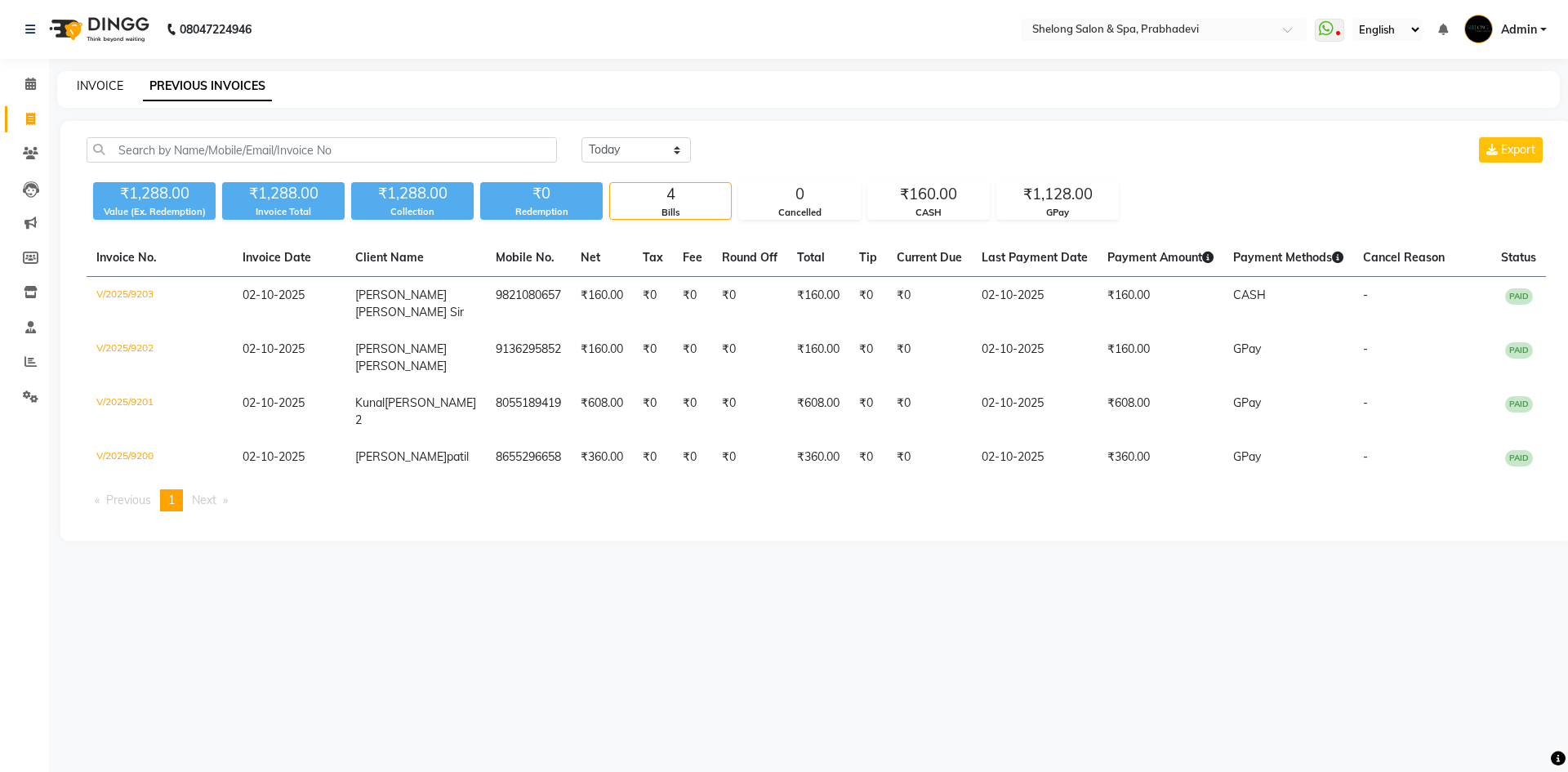
click at [107, 90] on link "INVOICE" at bounding box center [100, 85] width 47 height 15
select select "service"
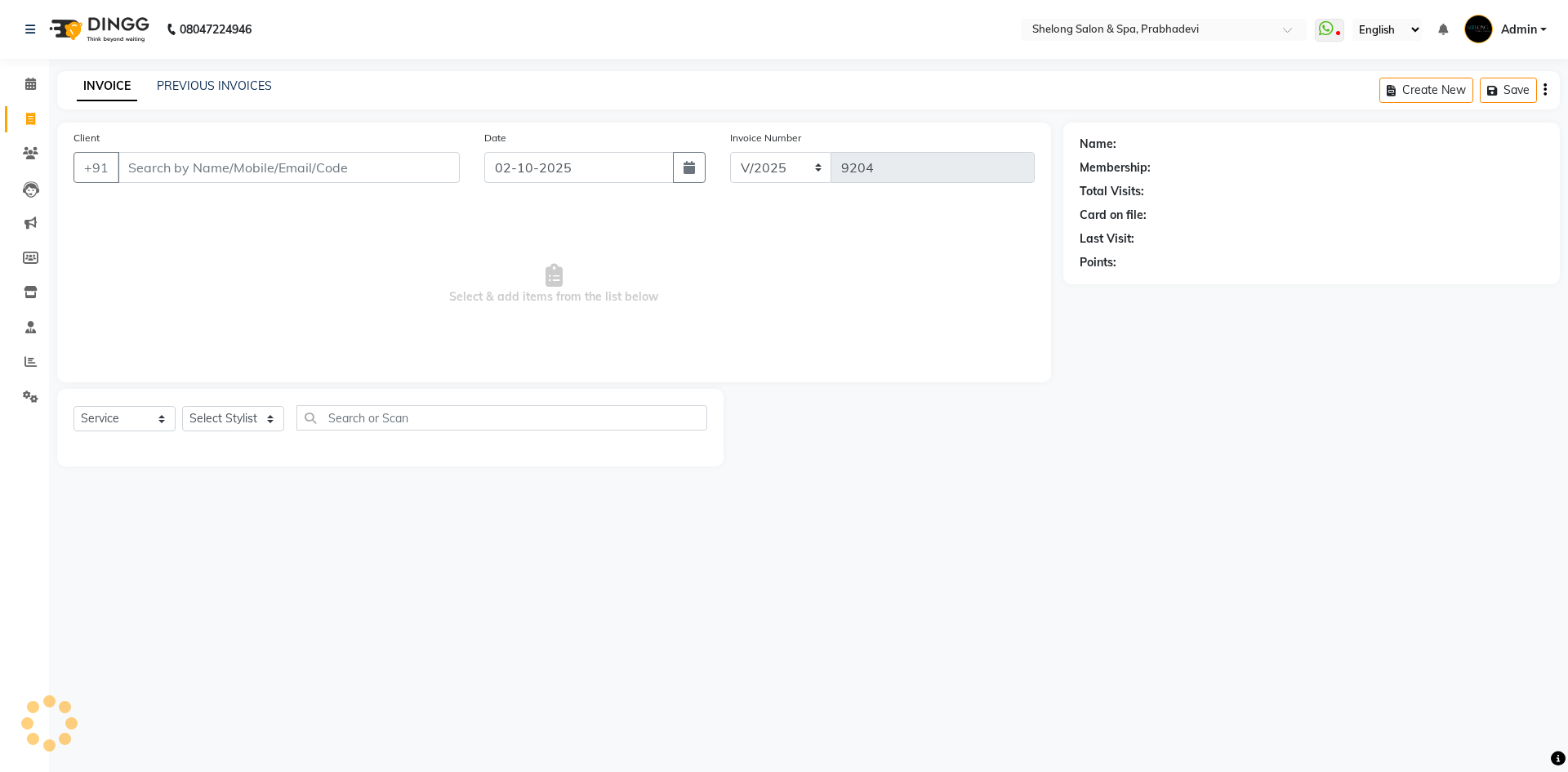
click at [151, 164] on input "Client" at bounding box center [289, 168] width 342 height 31
select select "16092"
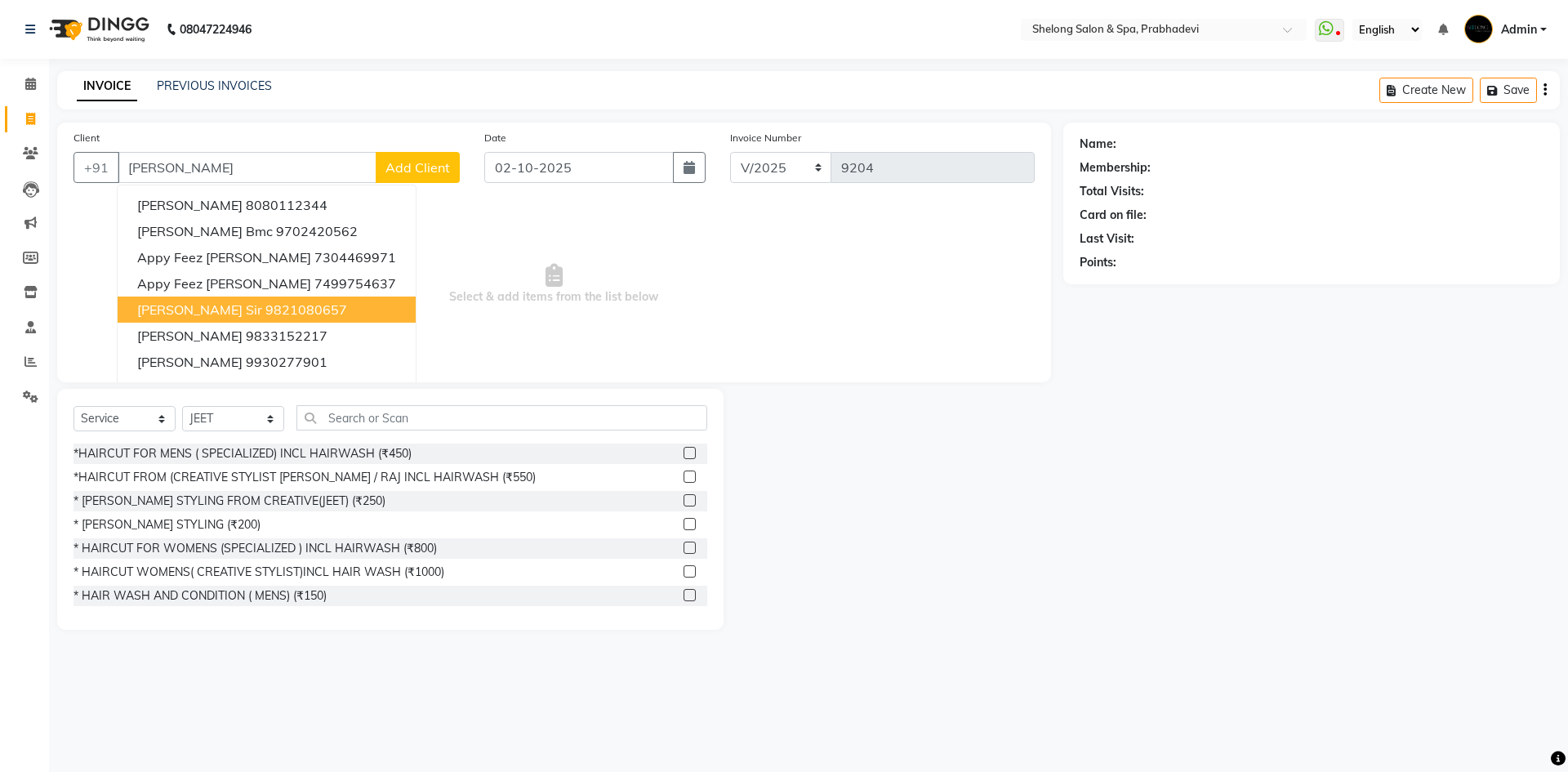
click at [240, 308] on button "[PERSON_NAME] Sir 9821080657" at bounding box center [266, 309] width 298 height 26
type input "9821080657"
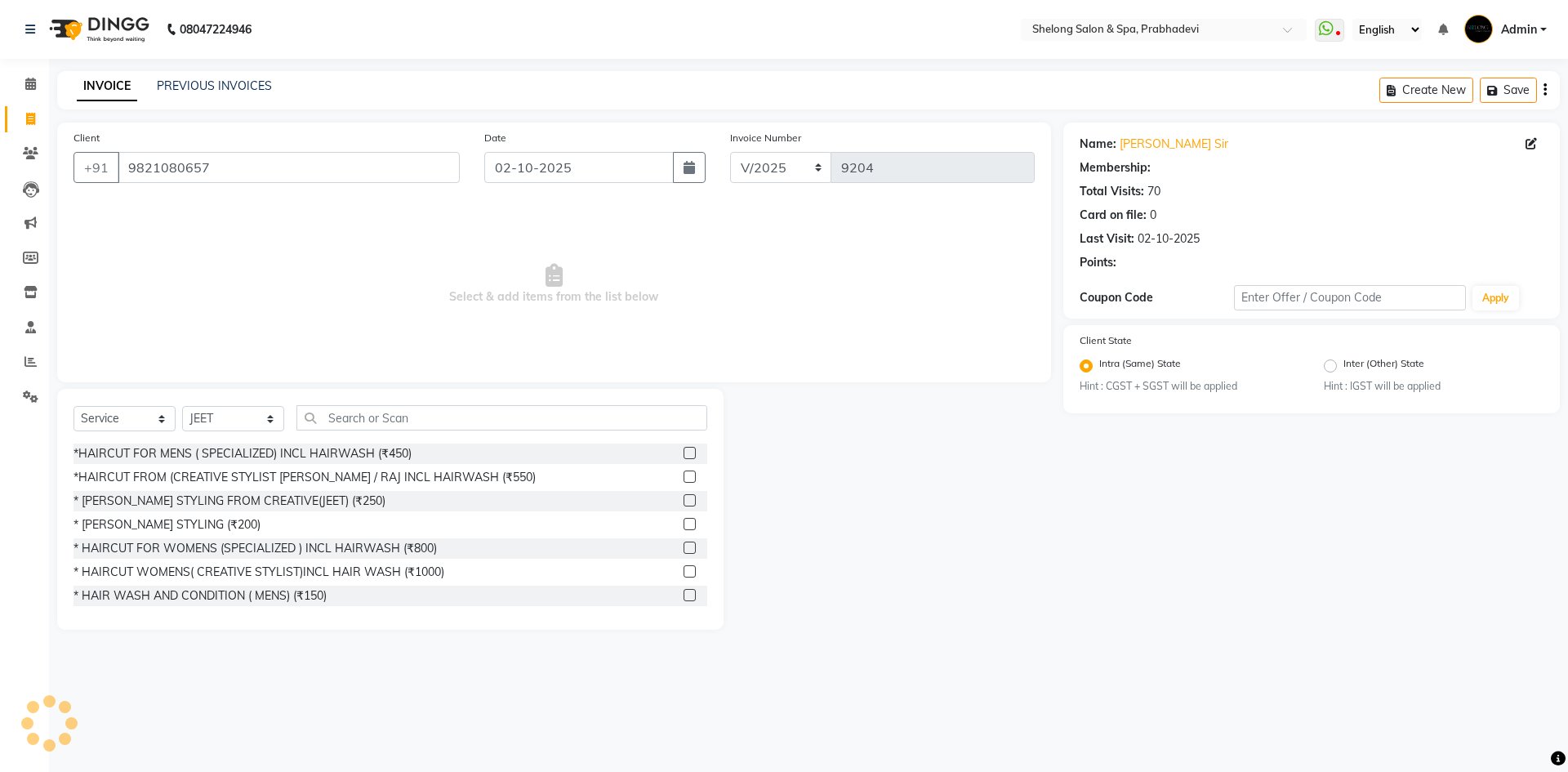
select select "2: Object"
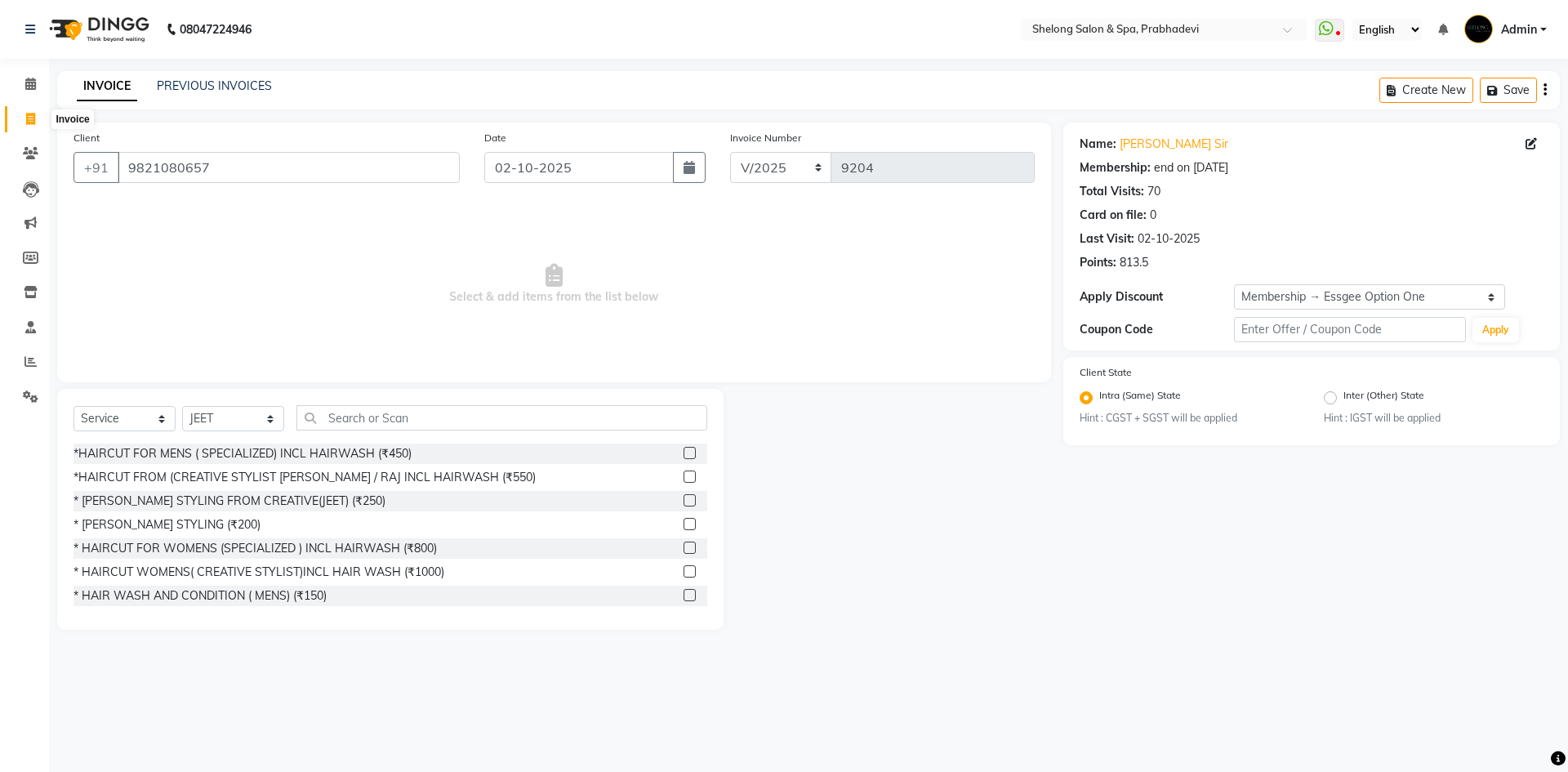
click at [35, 124] on icon at bounding box center [30, 119] width 9 height 12
select select "service"
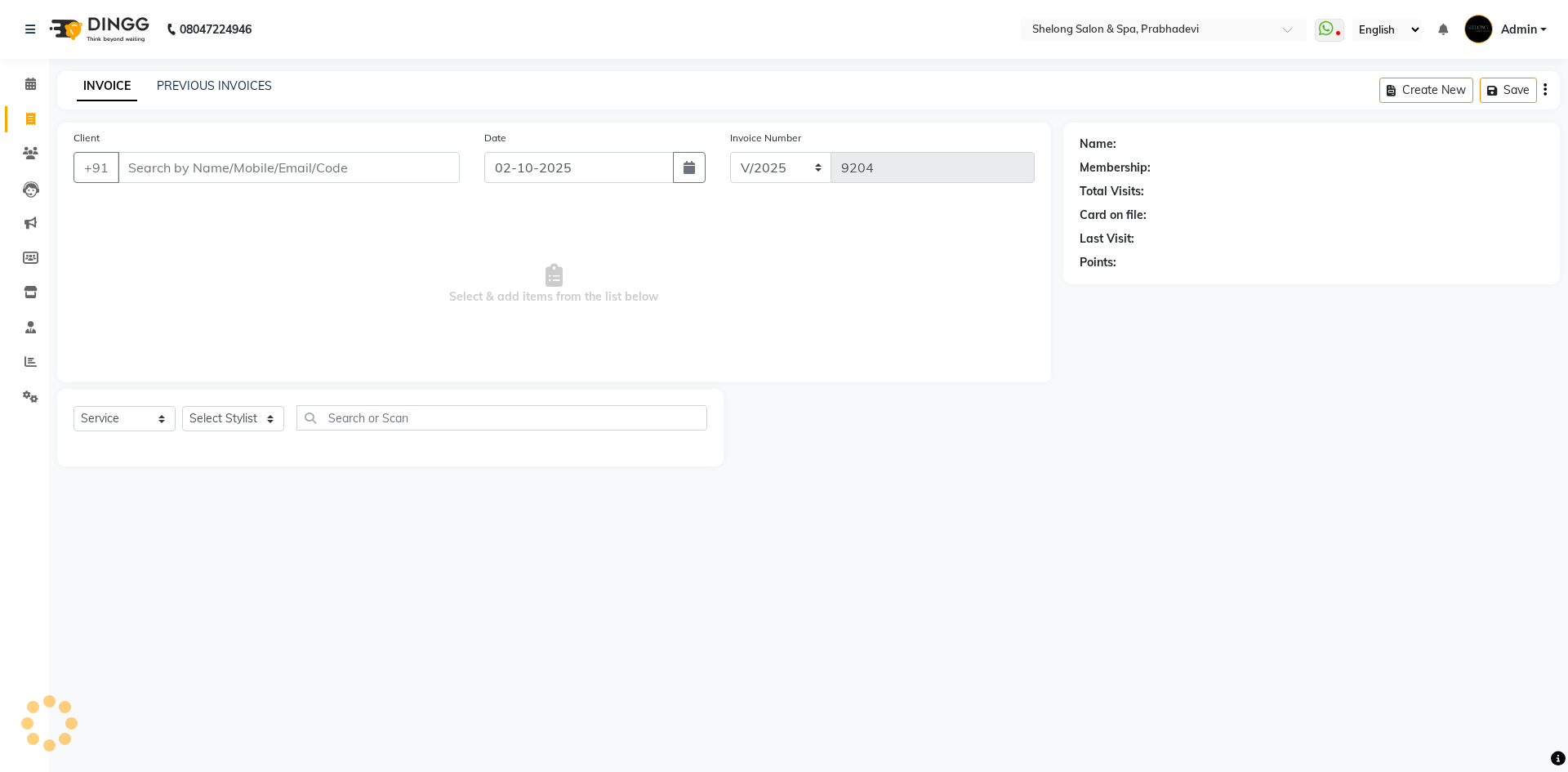
select select "16092"
